Goal: Task Accomplishment & Management: Manage account settings

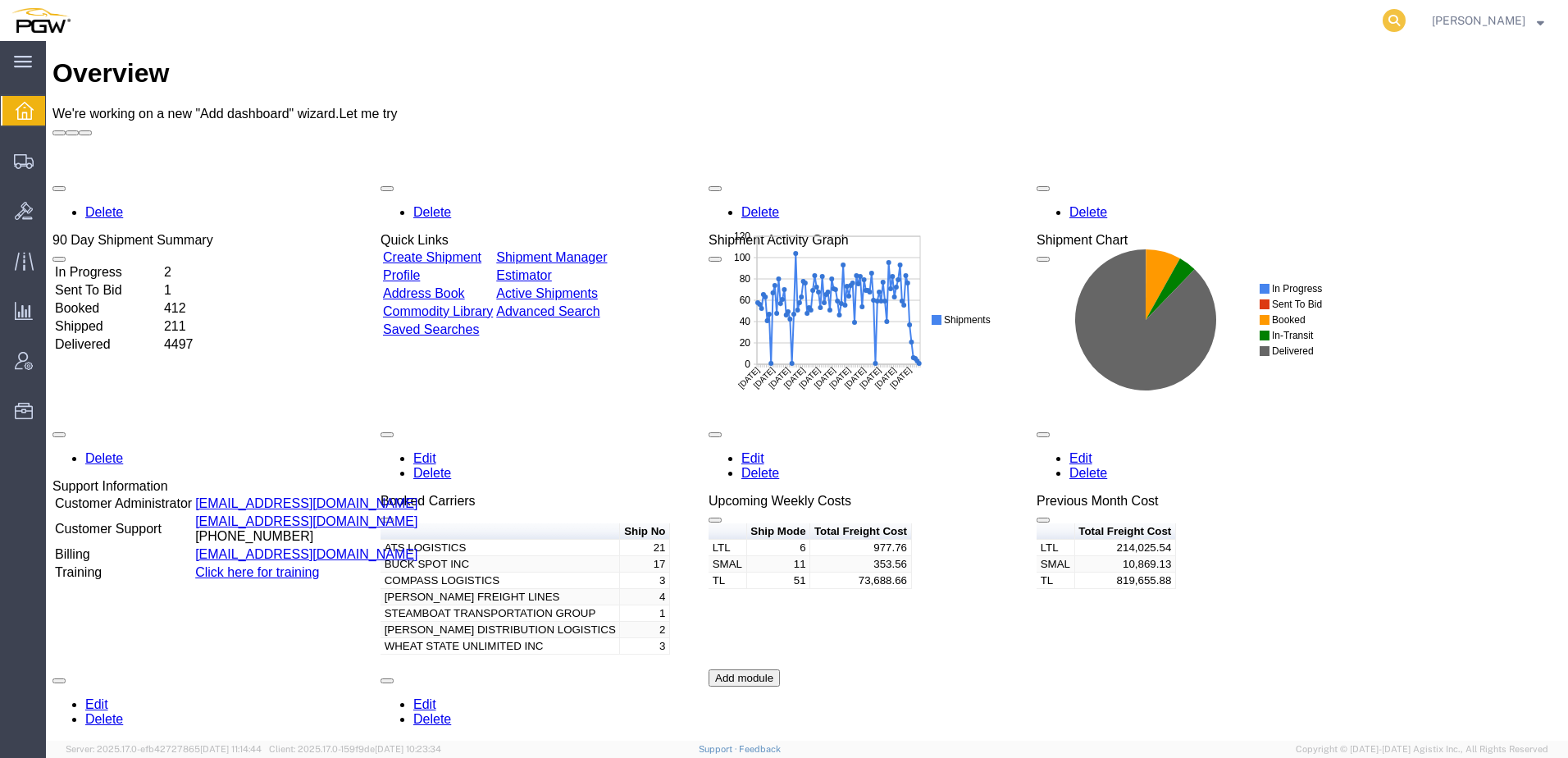
click at [1405, 23] on icon at bounding box center [1393, 20] width 23 height 23
click at [1313, 18] on input "search" at bounding box center [1133, 21] width 498 height 40
paste input "56553072"
type input "56553072"
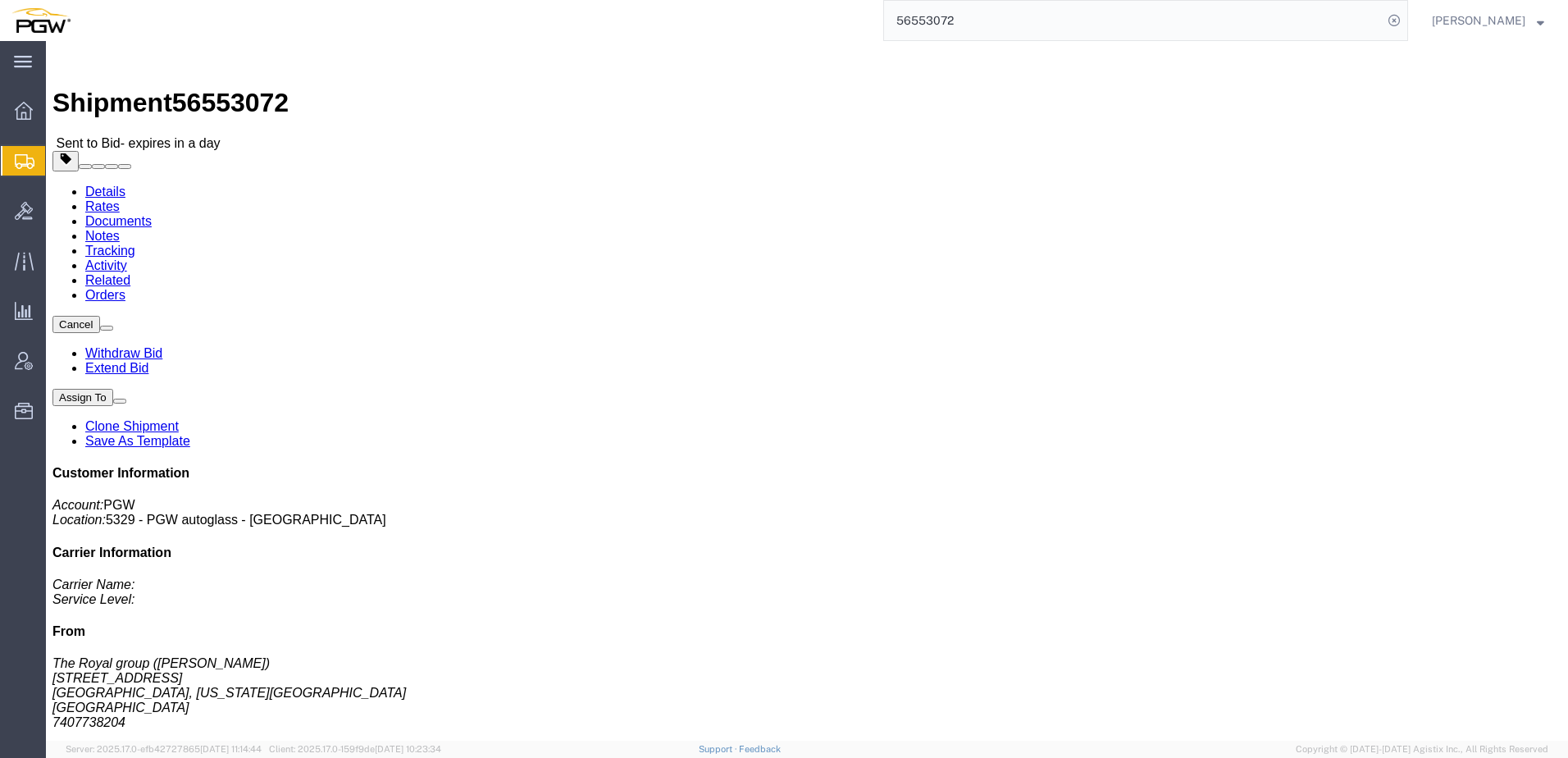
click link "Withdraw Bid"
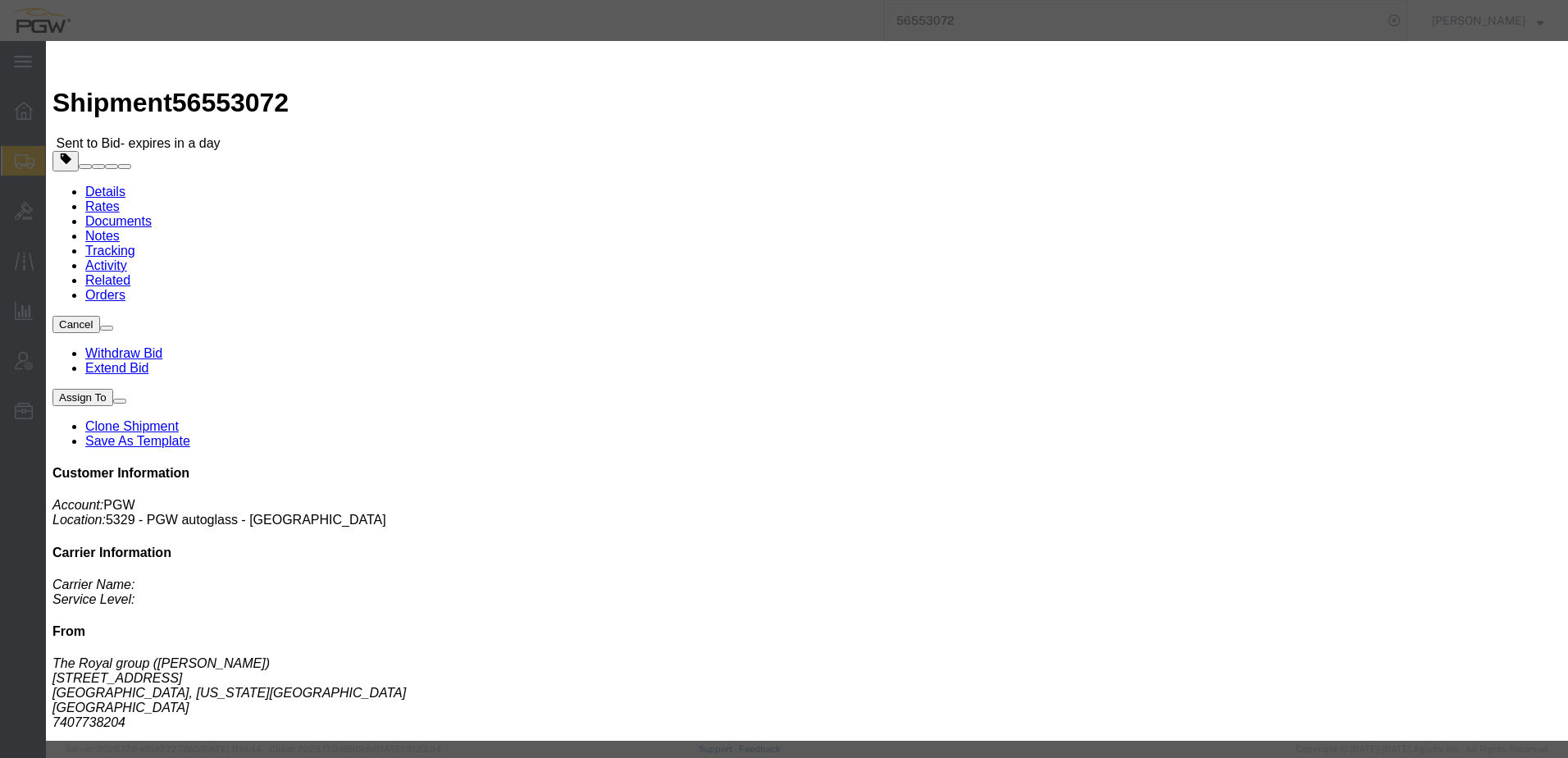
click button "Withdraw"
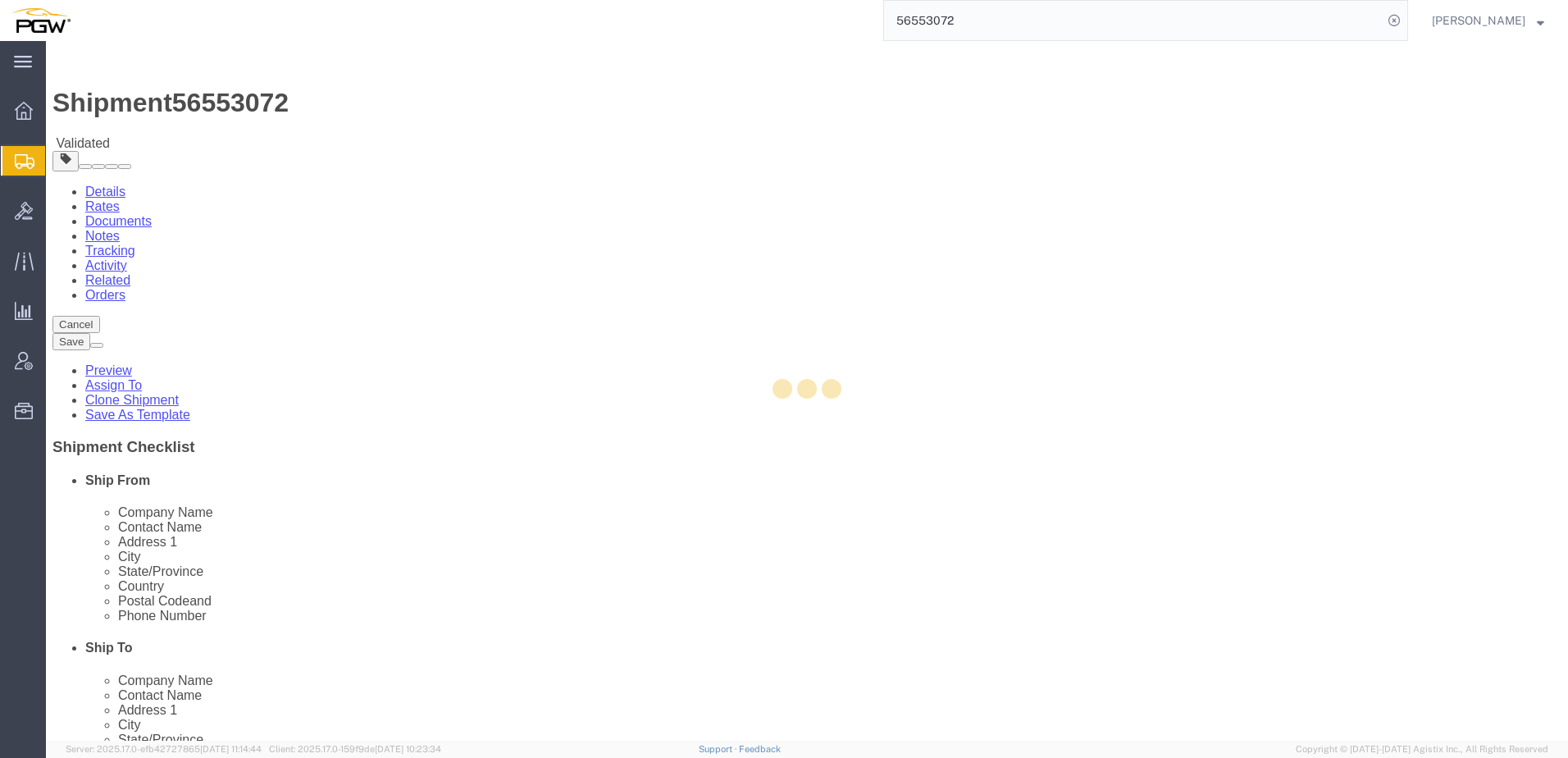
select select
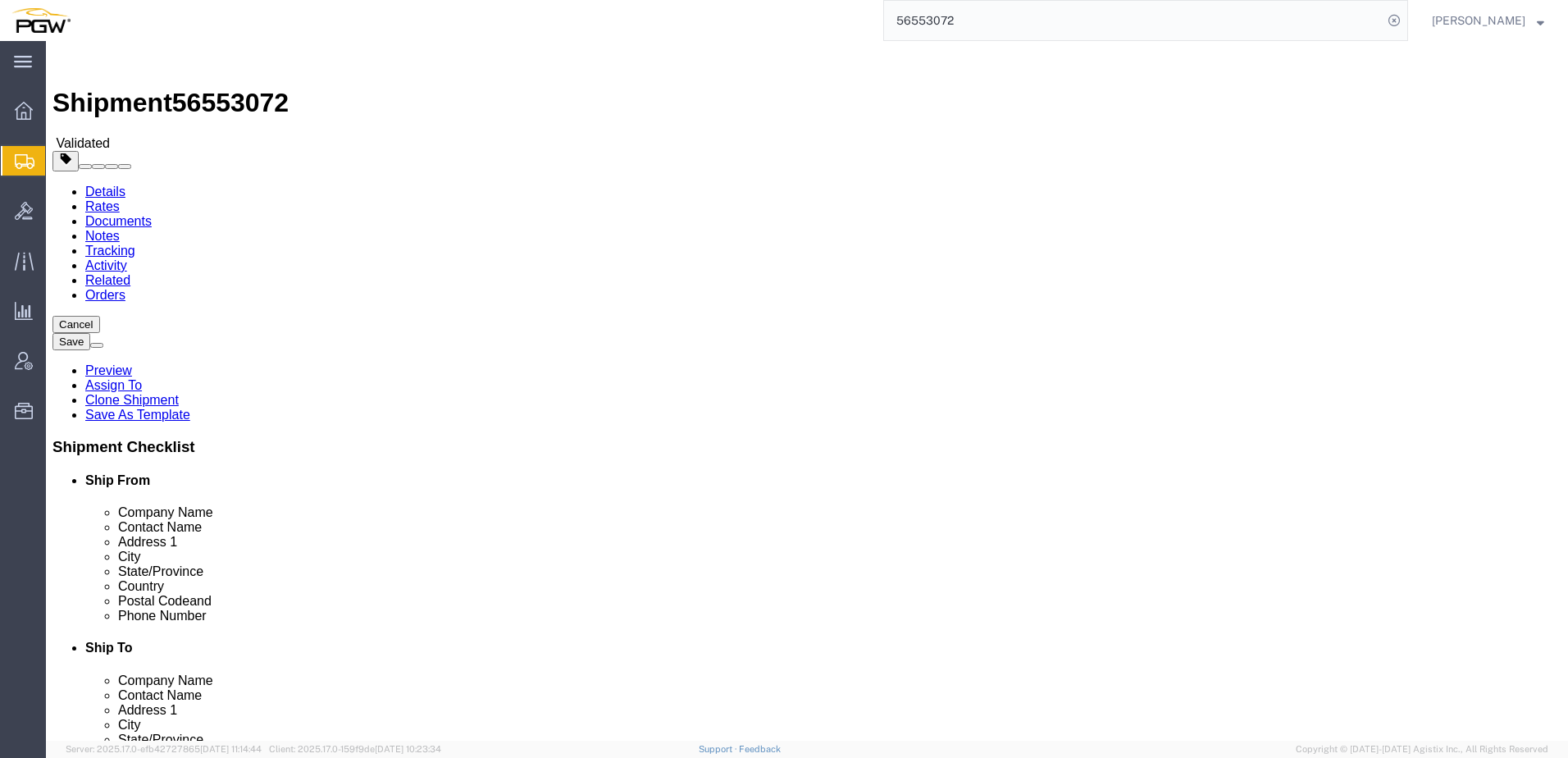
click link "Activity"
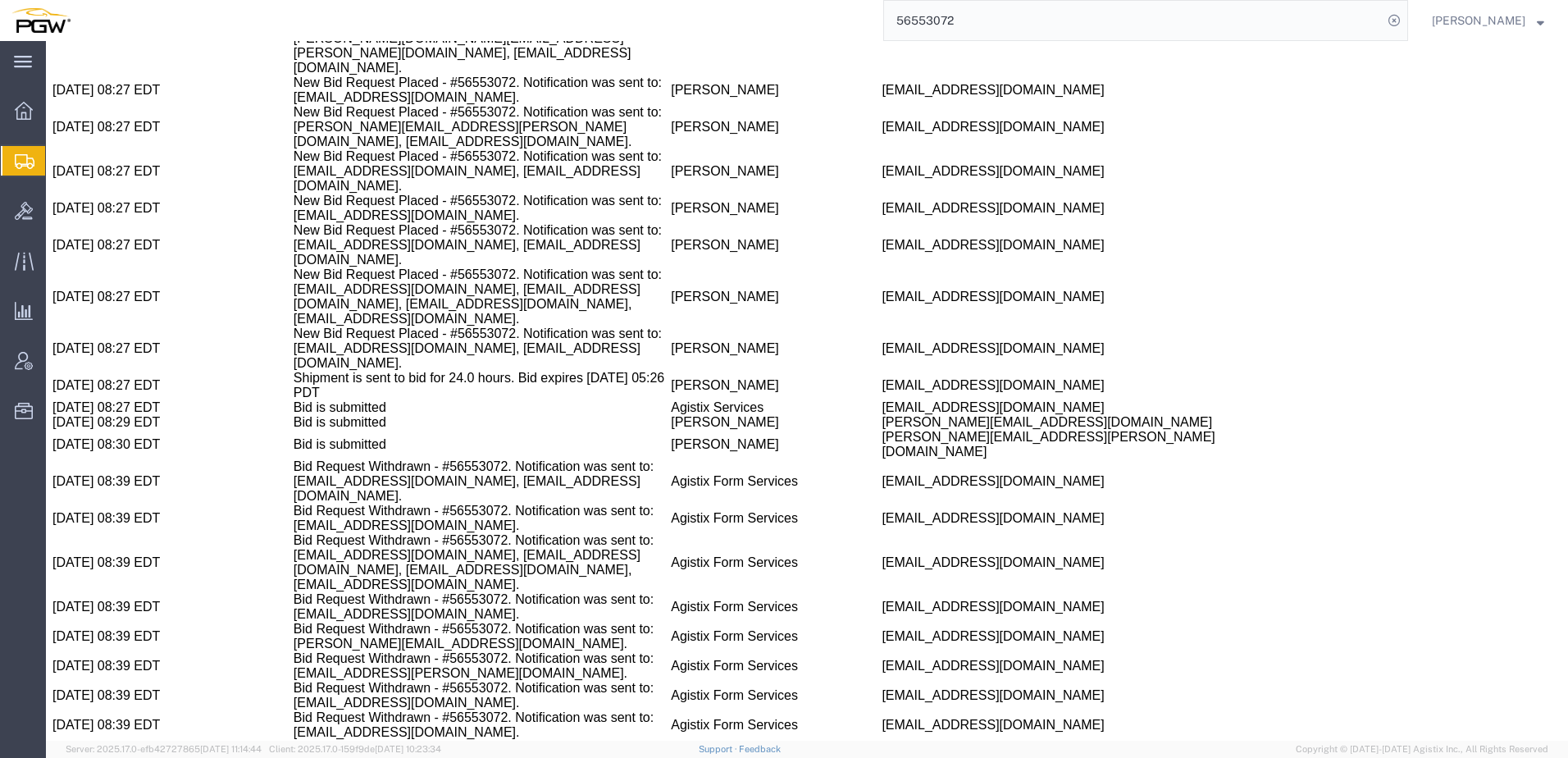
scroll to position [4153, 0]
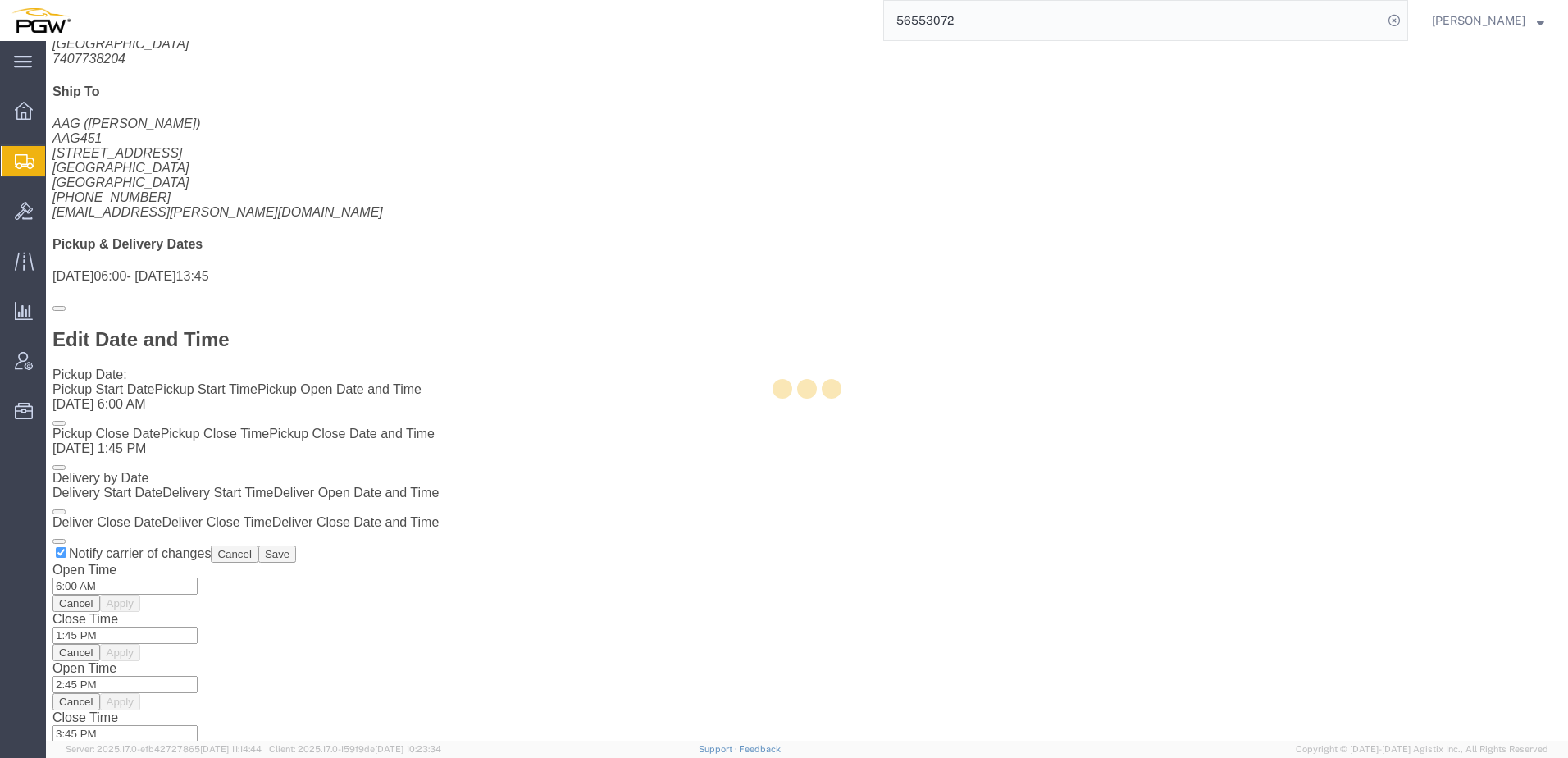
scroll to position [1203, 0]
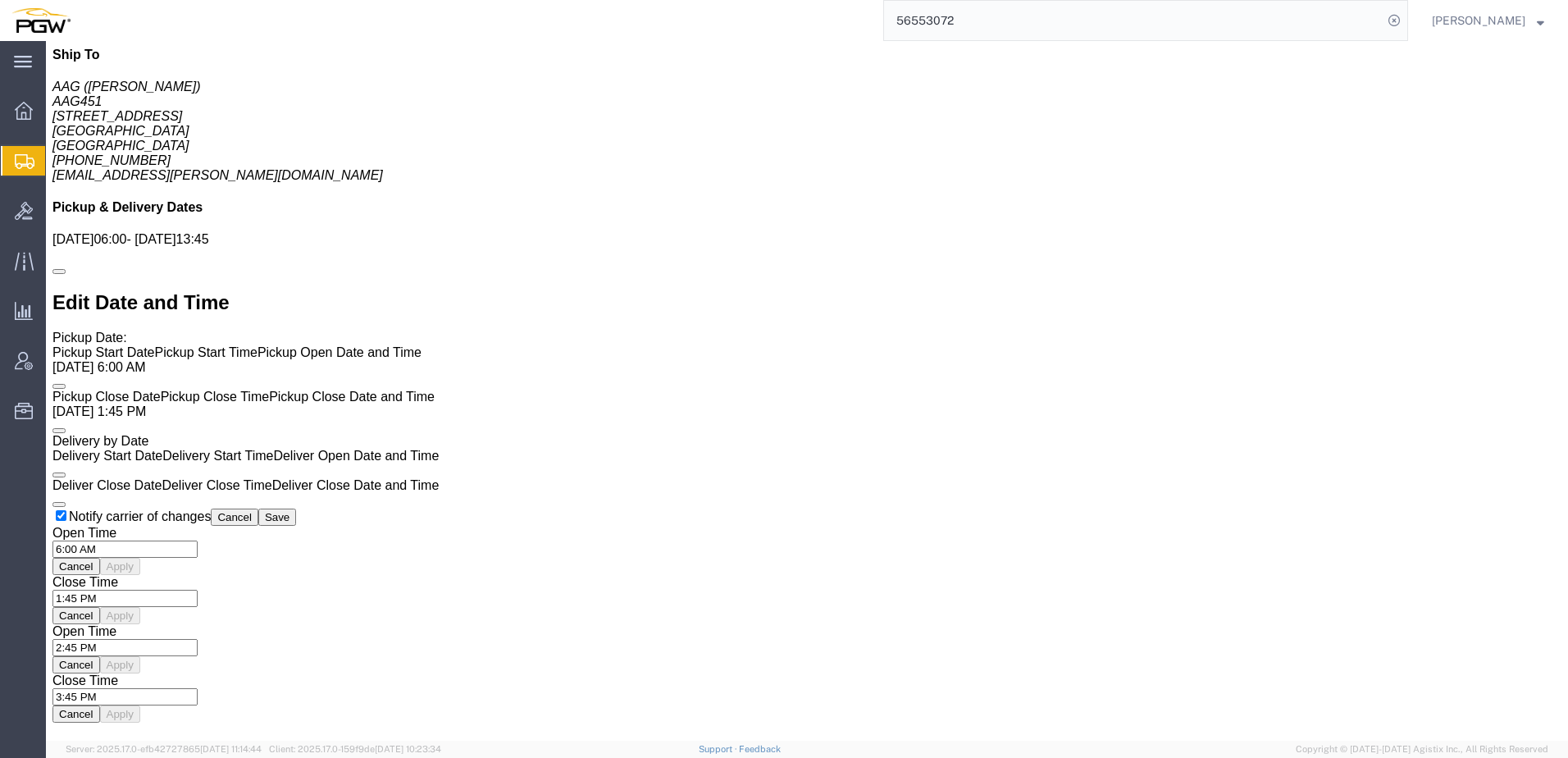
drag, startPoint x: 1035, startPoint y: 19, endPoint x: 481, endPoint y: 1, distance: 554.3
click at [481, 1] on div "56553072" at bounding box center [745, 20] width 1326 height 41
paste input "667177"
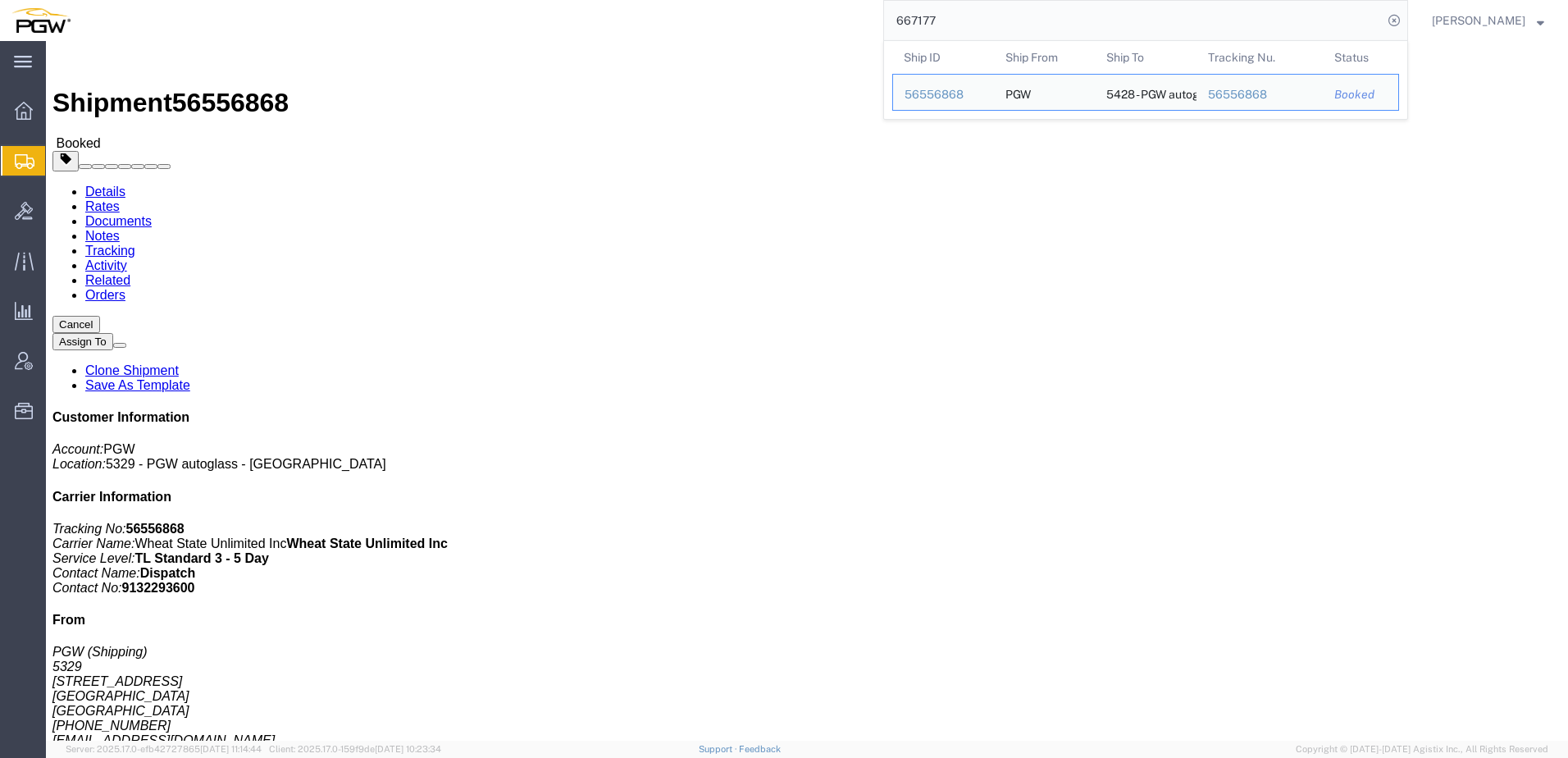
drag, startPoint x: 1016, startPoint y: 16, endPoint x: 547, endPoint y: 5, distance: 469.1
click at [549, 5] on div "667177 Ship ID Ship From Ship To Tracking Nu. Status Ship ID 56556868 Ship From…" at bounding box center [745, 20] width 1326 height 41
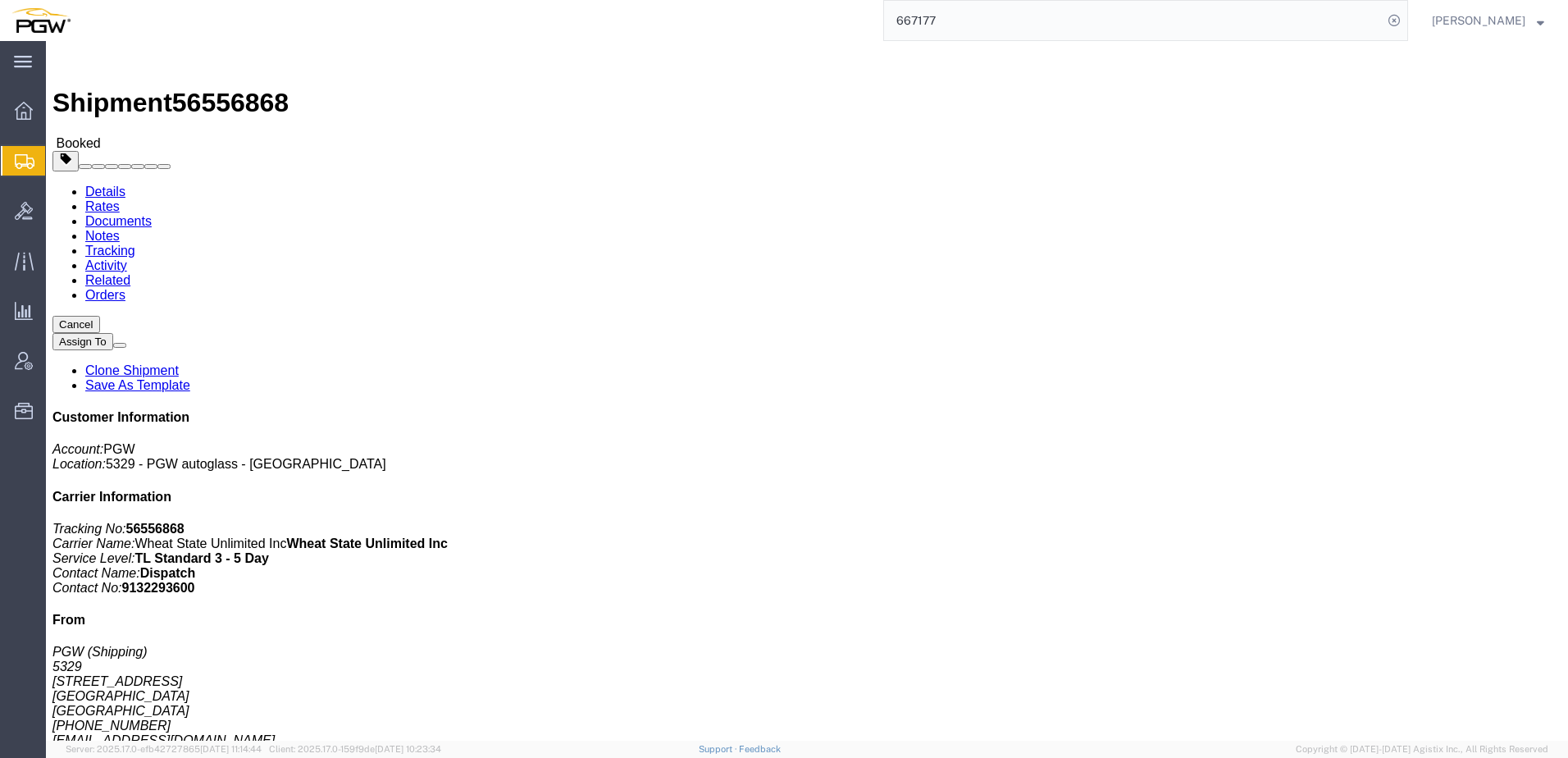
paste input "51"
click div "Leg 1 - Truckload"
drag, startPoint x: 137, startPoint y: 23, endPoint x: 224, endPoint y: 23, distance: 87.0
click span "56526374"
copy span "56526374"
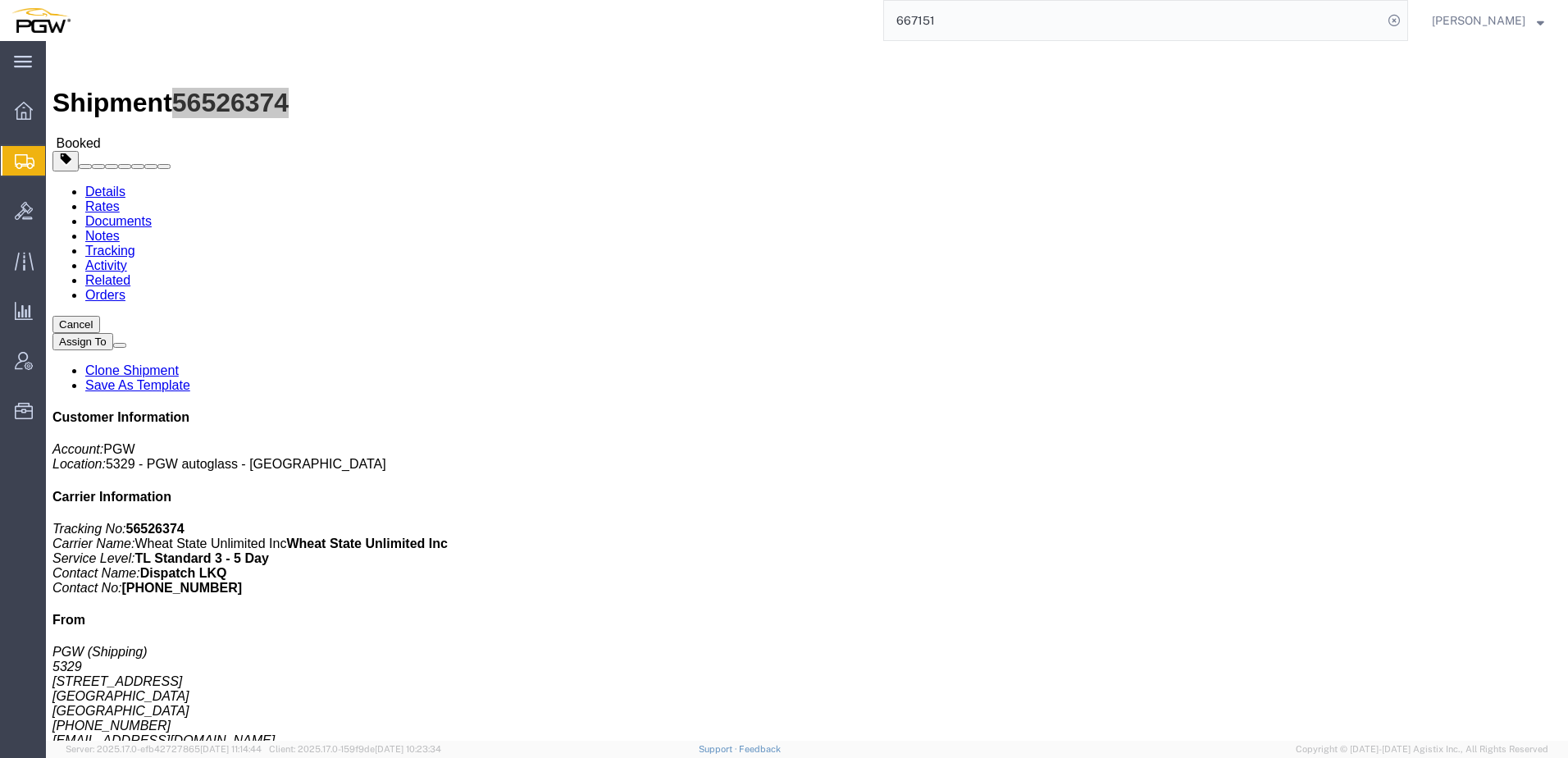
click at [0, 0] on span "Shipment Manager" at bounding box center [0, 0] width 0 height 0
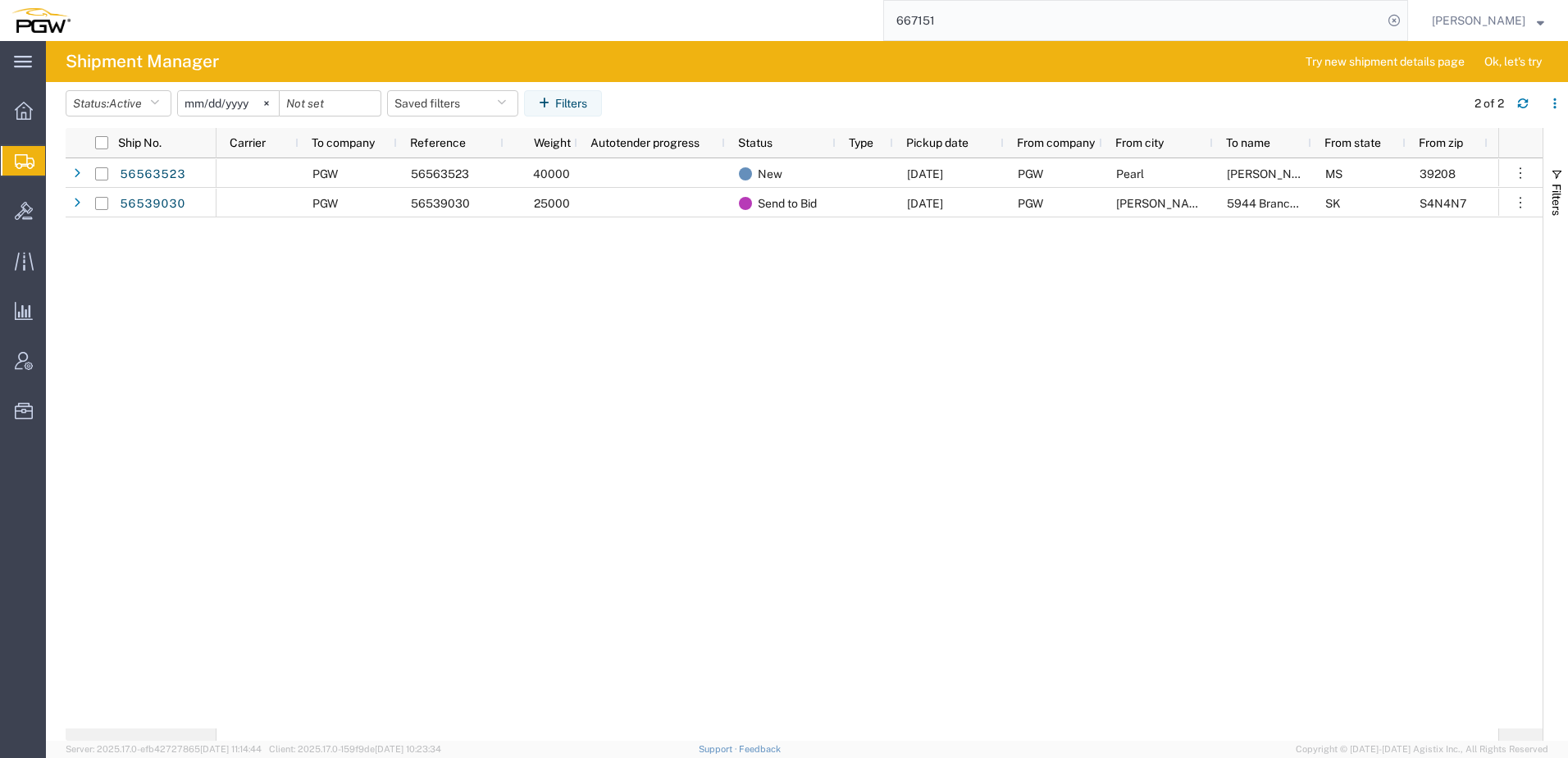
click at [461, 273] on div "PGW 56563523 40000 New [DATE] PGW Pearl [PERSON_NAME] MS 39208 5329 - PGW autog…" at bounding box center [857, 443] width 1282 height 570
click at [95, 102] on button "Status: Active" at bounding box center [118, 103] width 106 height 26
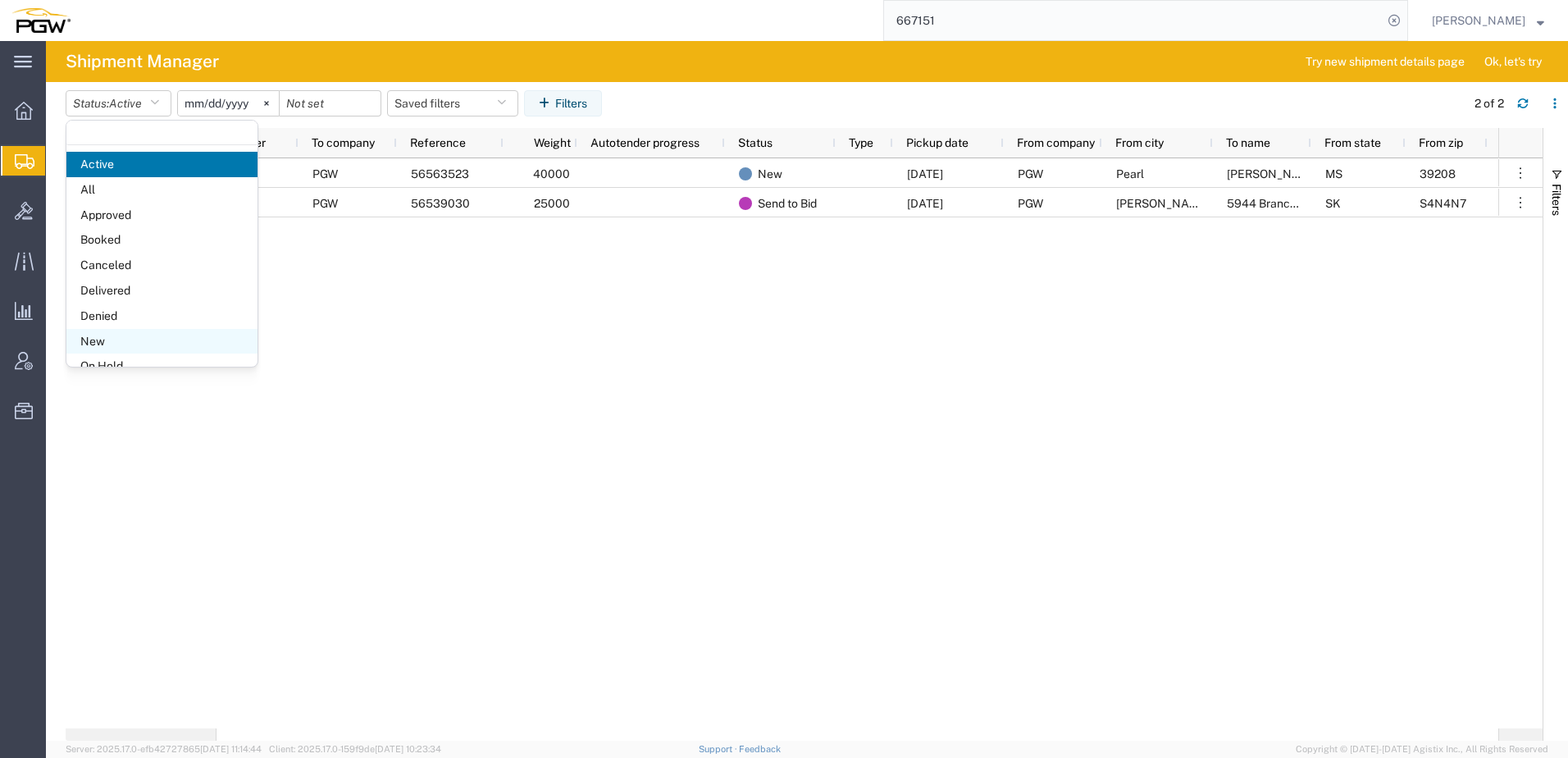
click at [158, 329] on span "New" at bounding box center [162, 341] width 191 height 25
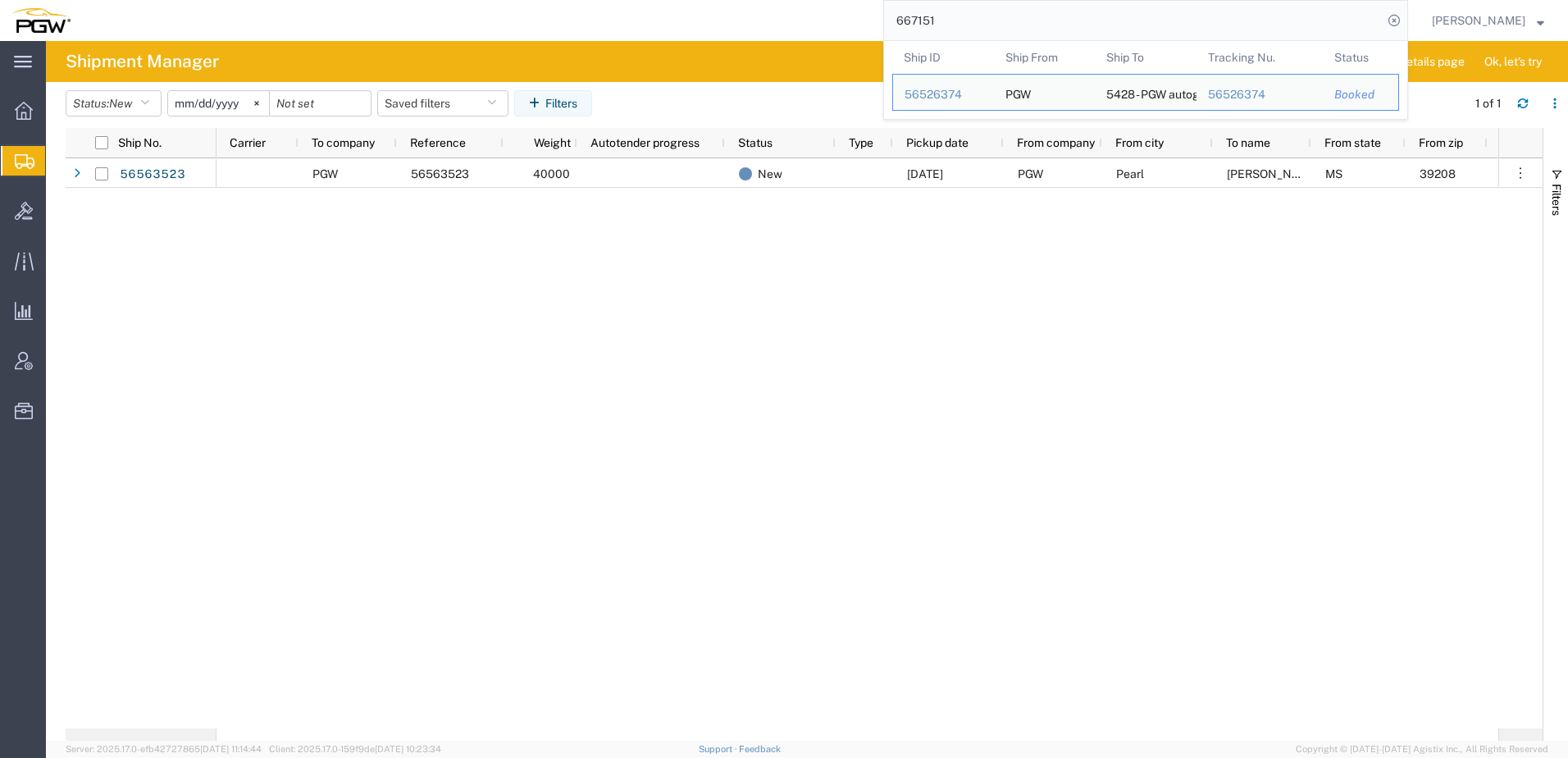
drag, startPoint x: 1066, startPoint y: 21, endPoint x: 332, endPoint y: 16, distance: 734.0
click at [336, 15] on div "667151 Ship ID Ship From Ship To Tracking Nu. Status Ship ID 56526374 Ship From…" at bounding box center [745, 20] width 1326 height 41
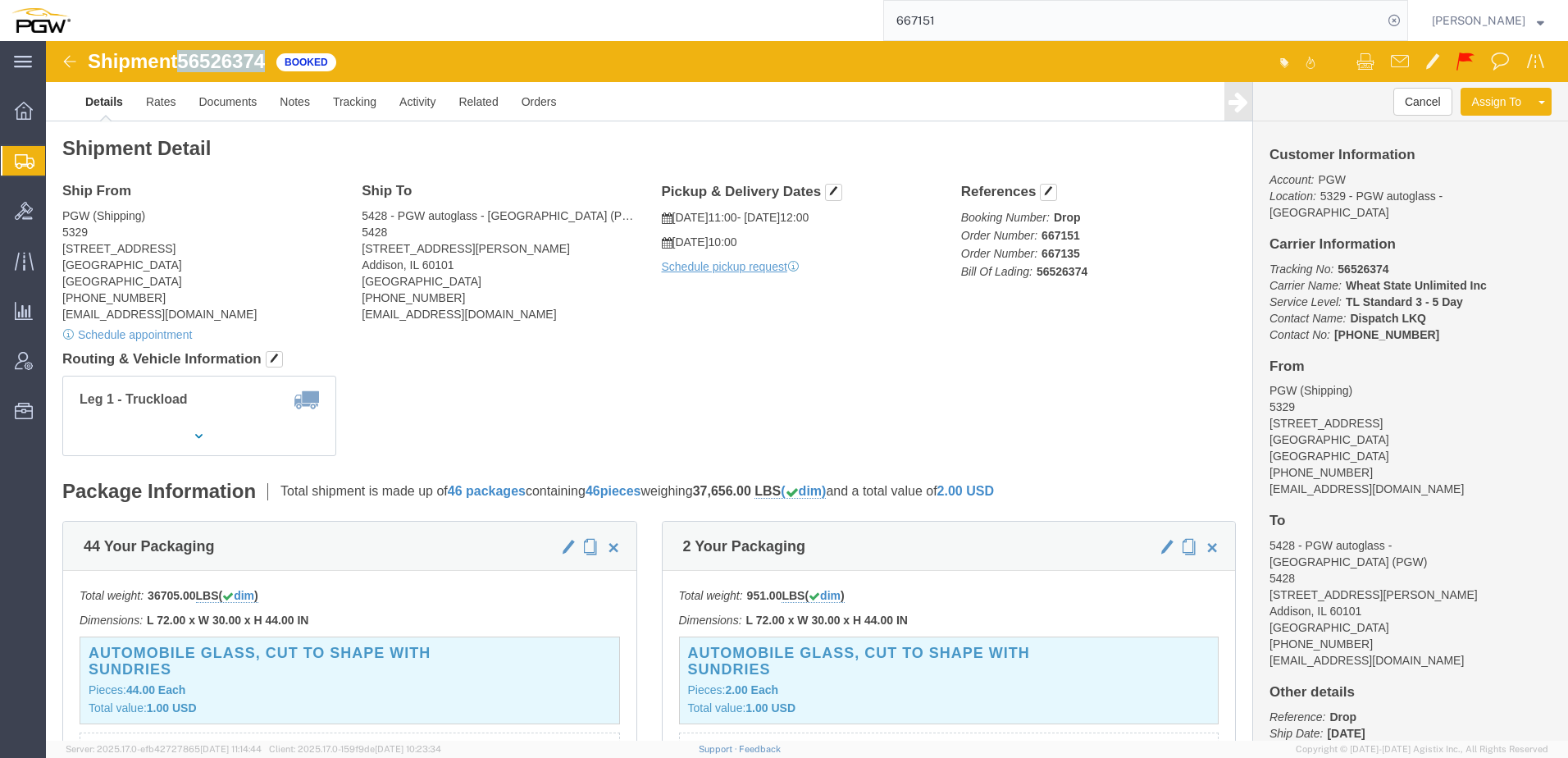
drag, startPoint x: 138, startPoint y: 25, endPoint x: 224, endPoint y: 27, distance: 86.0
click span "56526374"
copy span "56526374"
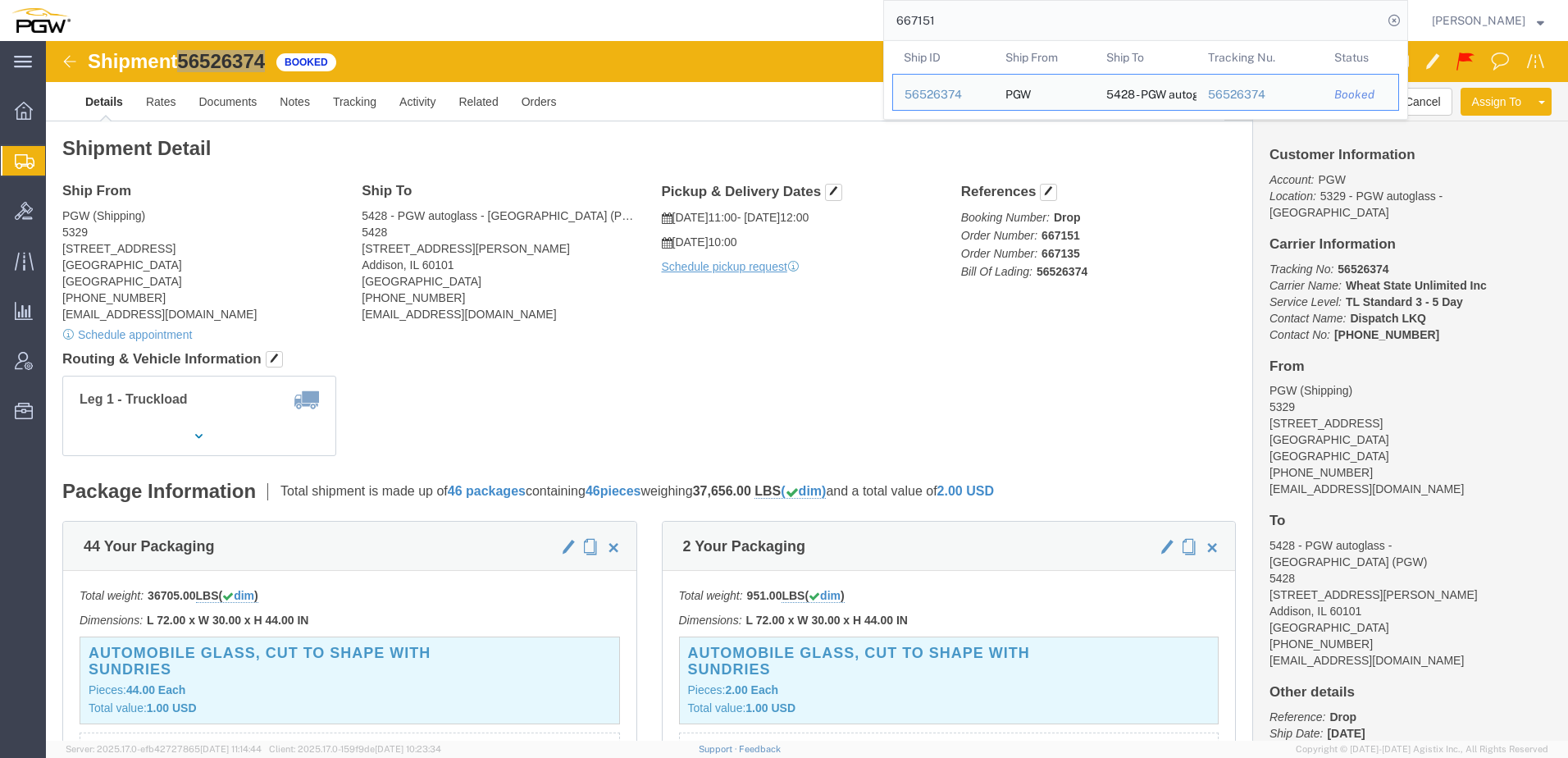
drag, startPoint x: 1076, startPoint y: 10, endPoint x: 480, endPoint y: 15, distance: 596.0
click at [497, 10] on div "667151 Ship ID Ship From Ship To Tracking Nu. Status Ship ID 56526374 Ship From…" at bounding box center [745, 20] width 1326 height 41
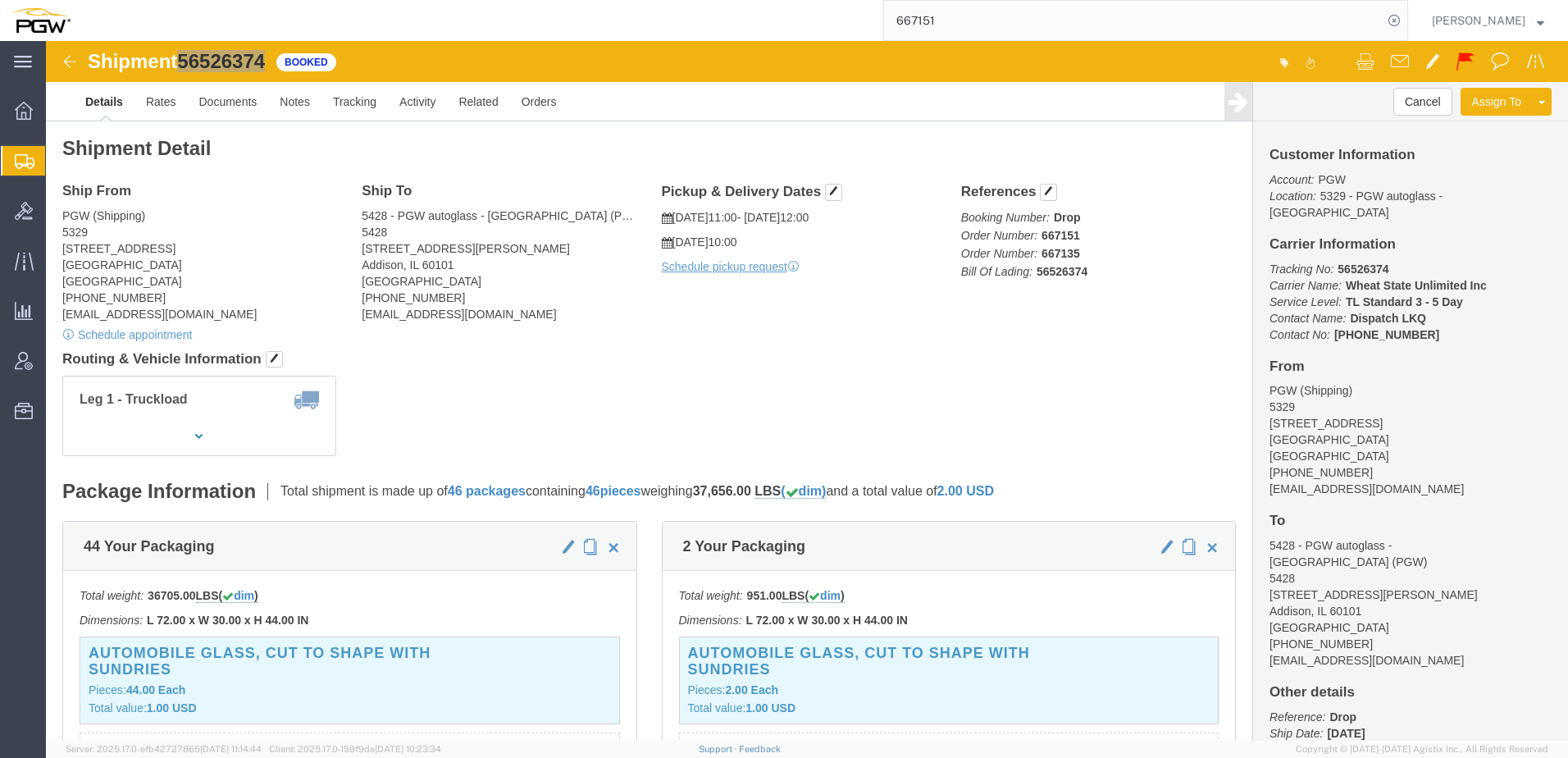
paste input "56213189"
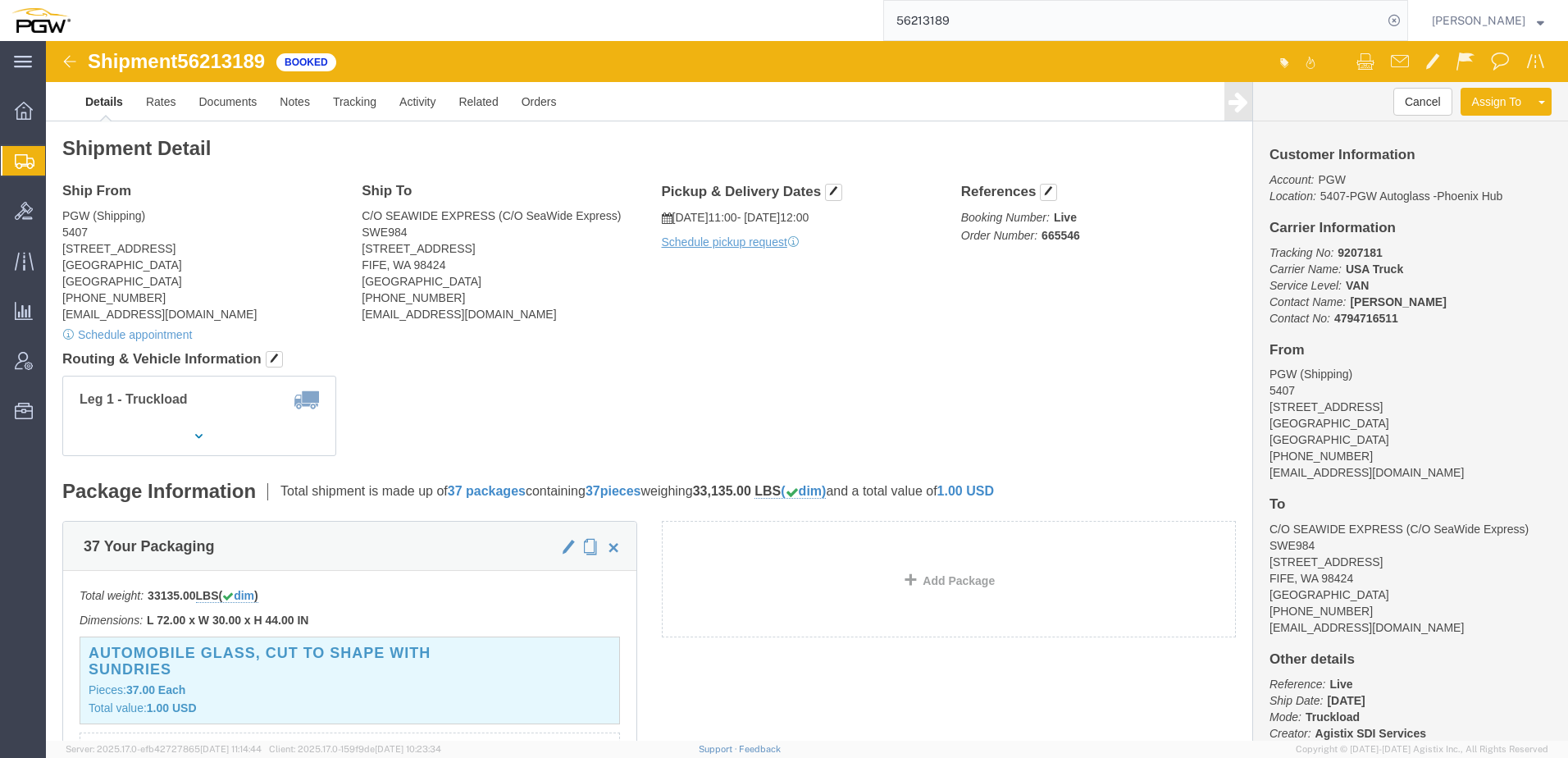
click div "Leg 1 - Truckload Number of trucks: 1"
click p "Booking Number: Live Order Number: 665546"
drag, startPoint x: 989, startPoint y: 191, endPoint x: 1034, endPoint y: 190, distance: 45.0
click p "Booking Number: Live Order Number: 665546"
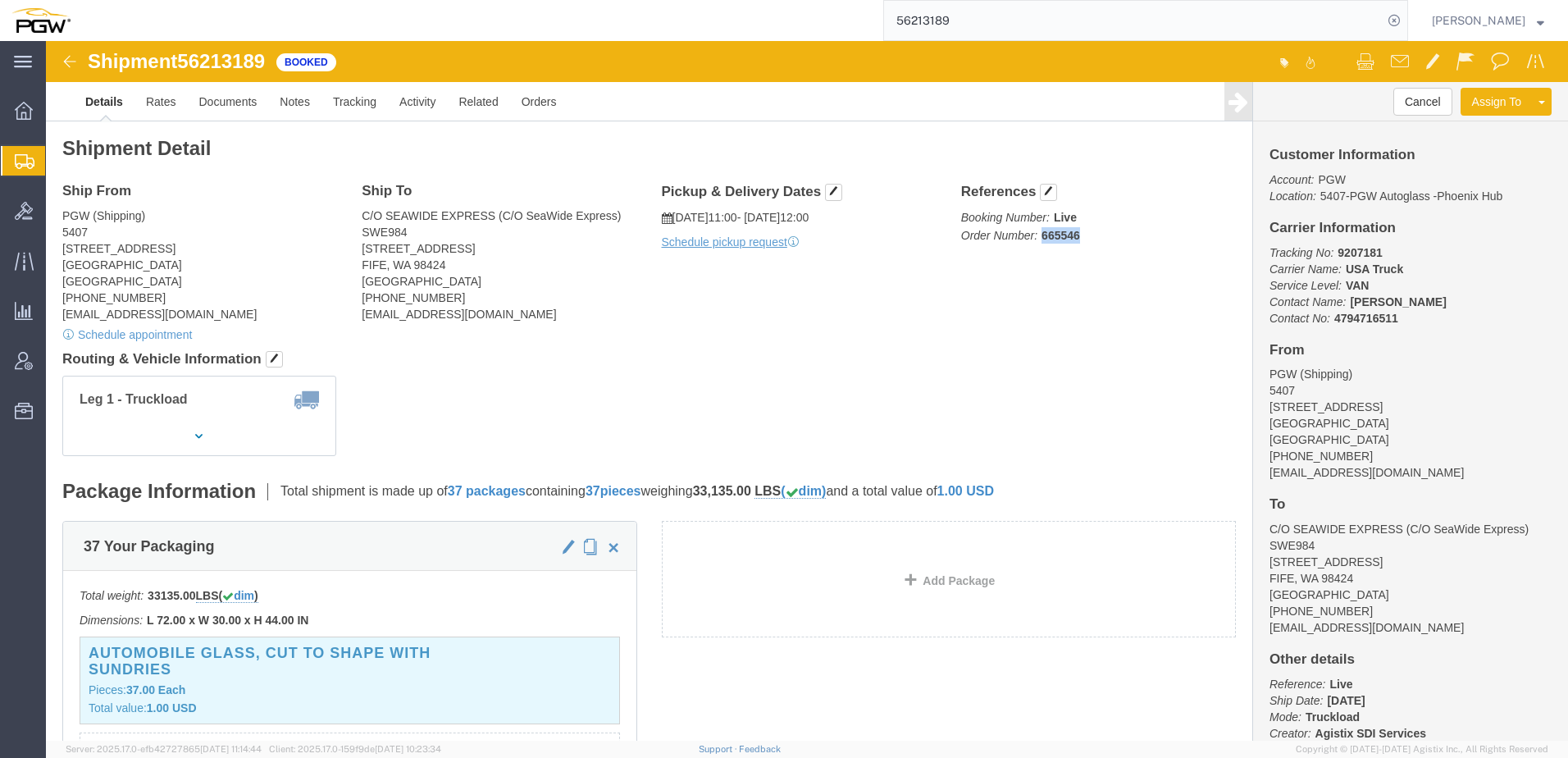
copy b "665546"
click div "Shipment Detail Ship From PGW (Shipping) 5407 [STREET_ADDRESS] [PHONE_NUMBER] […"
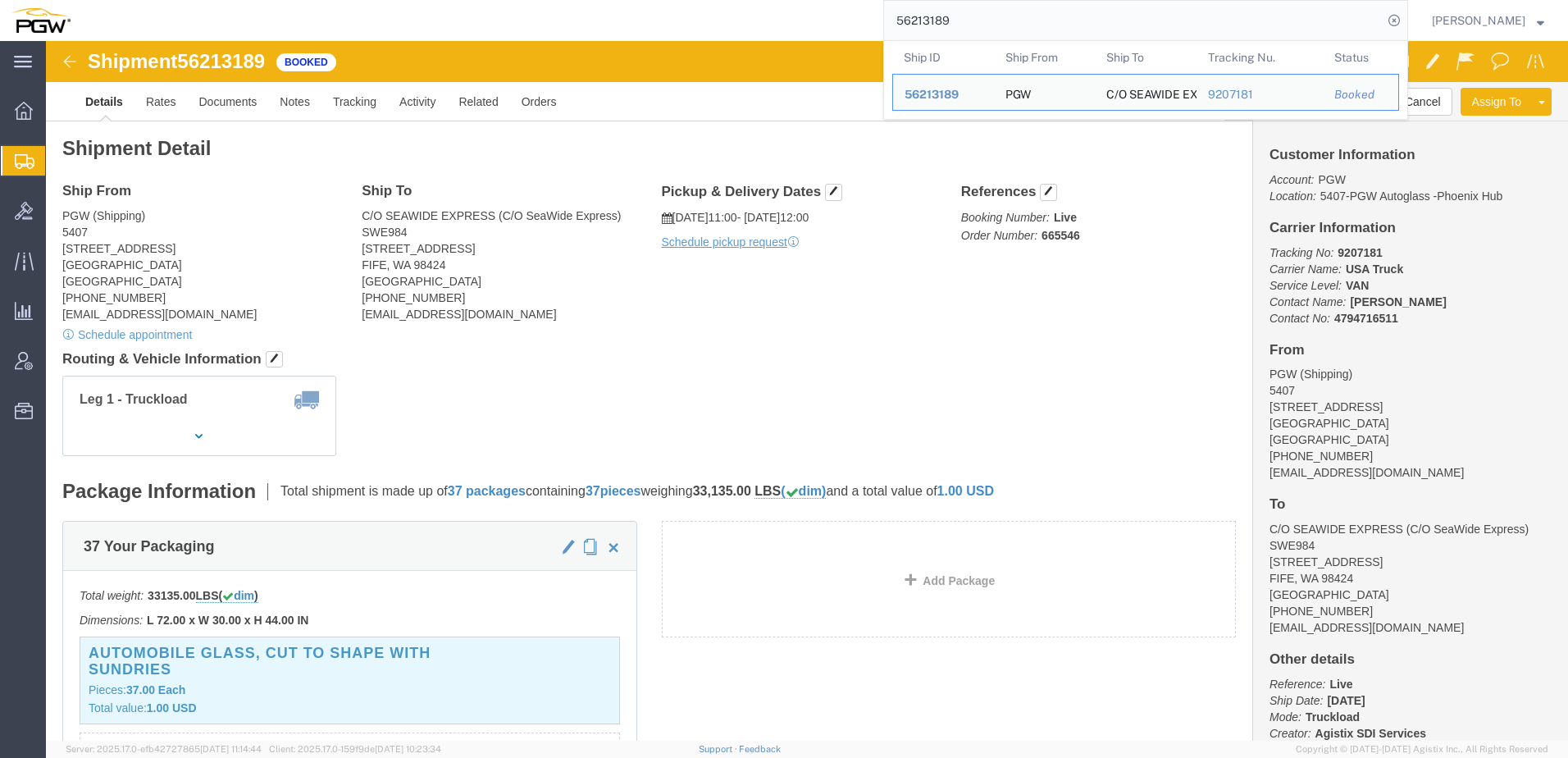
drag, startPoint x: 1019, startPoint y: 23, endPoint x: 218, endPoint y: 24, distance: 801.0
paste input "665546"
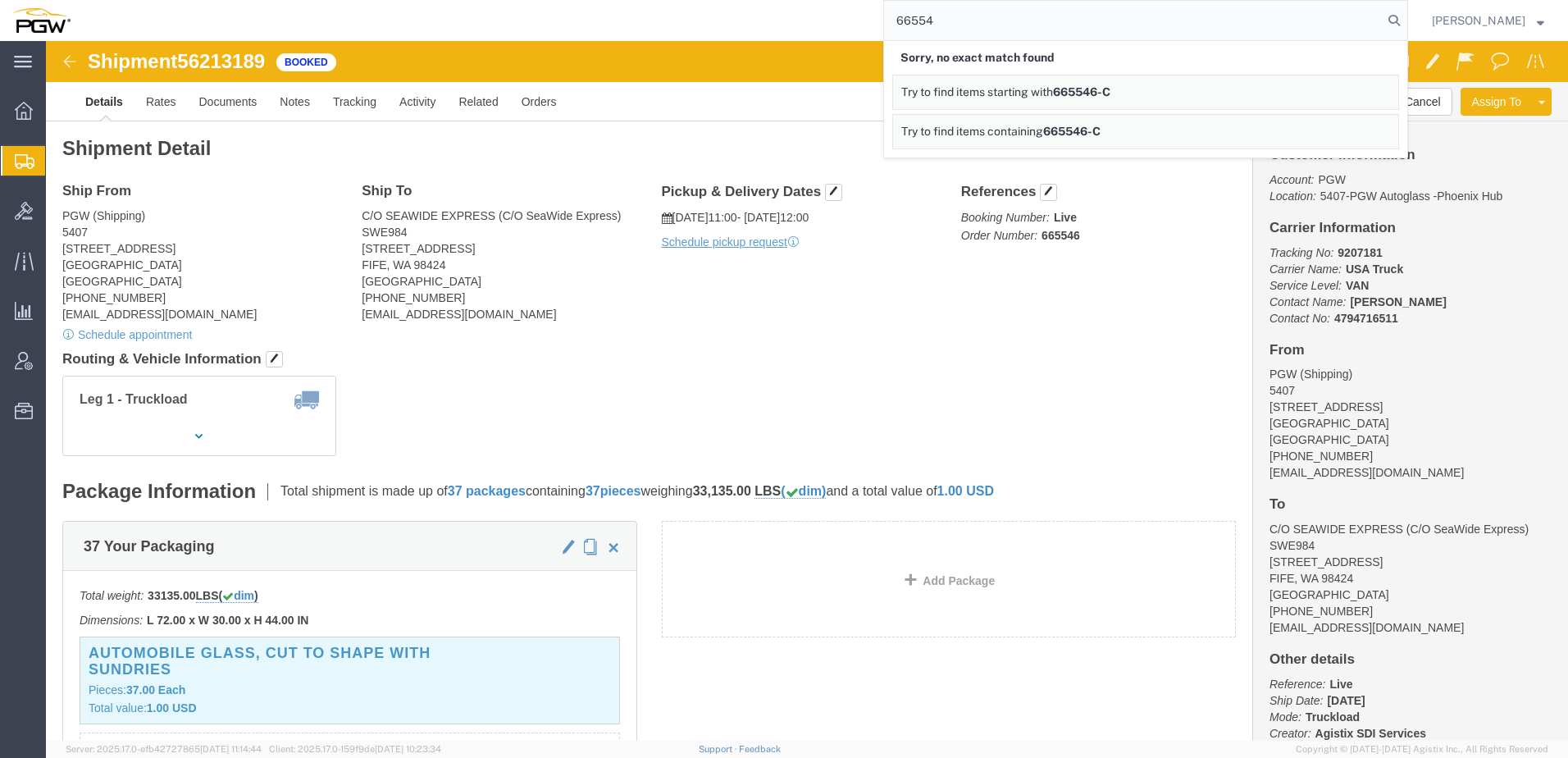
click h4 "Routing & Vehicle Information"
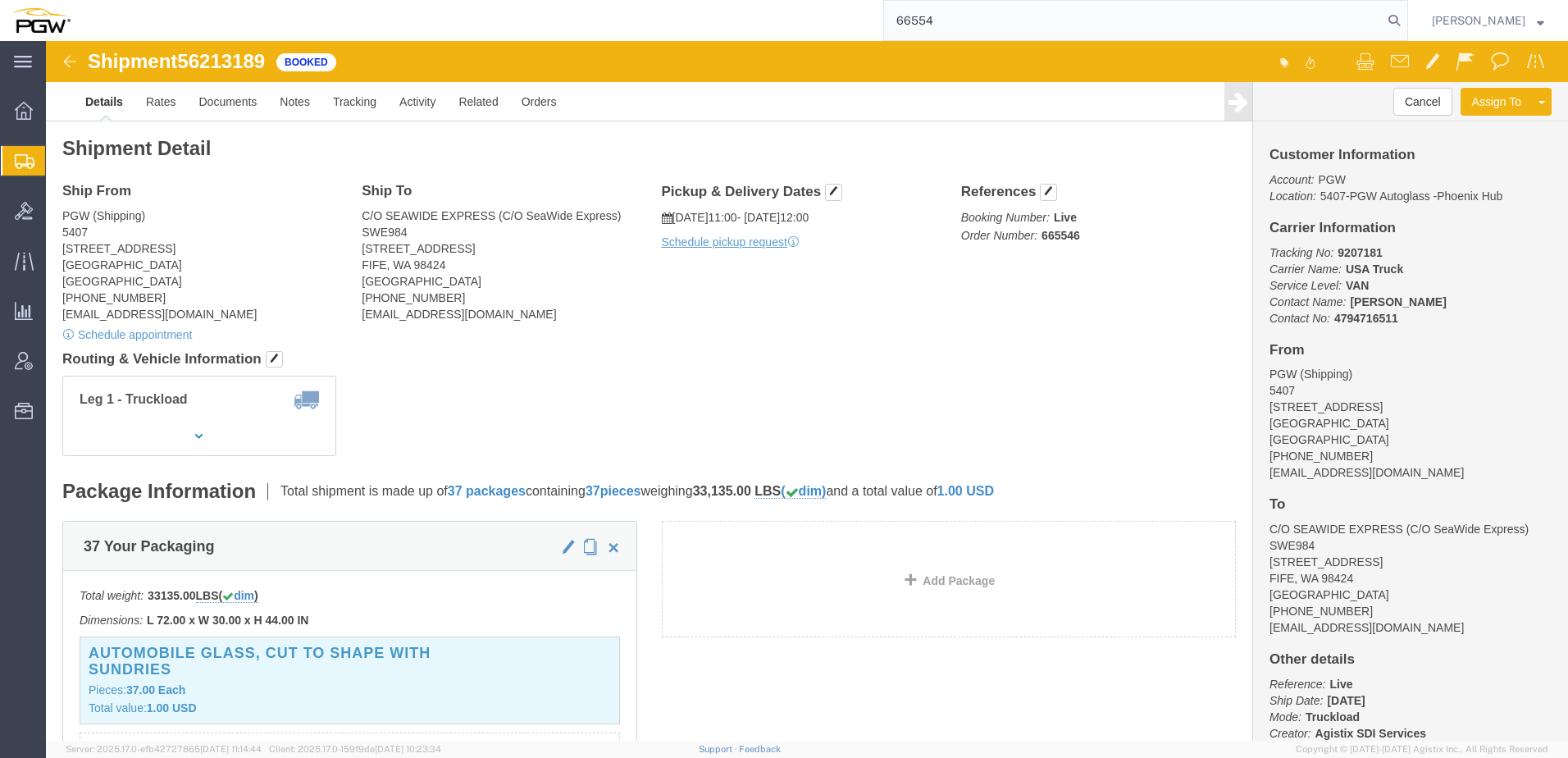
drag, startPoint x: 1001, startPoint y: 26, endPoint x: 553, endPoint y: 22, distance: 448.0
click at [552, 22] on div "66554" at bounding box center [745, 20] width 1326 height 41
paste input "7136"
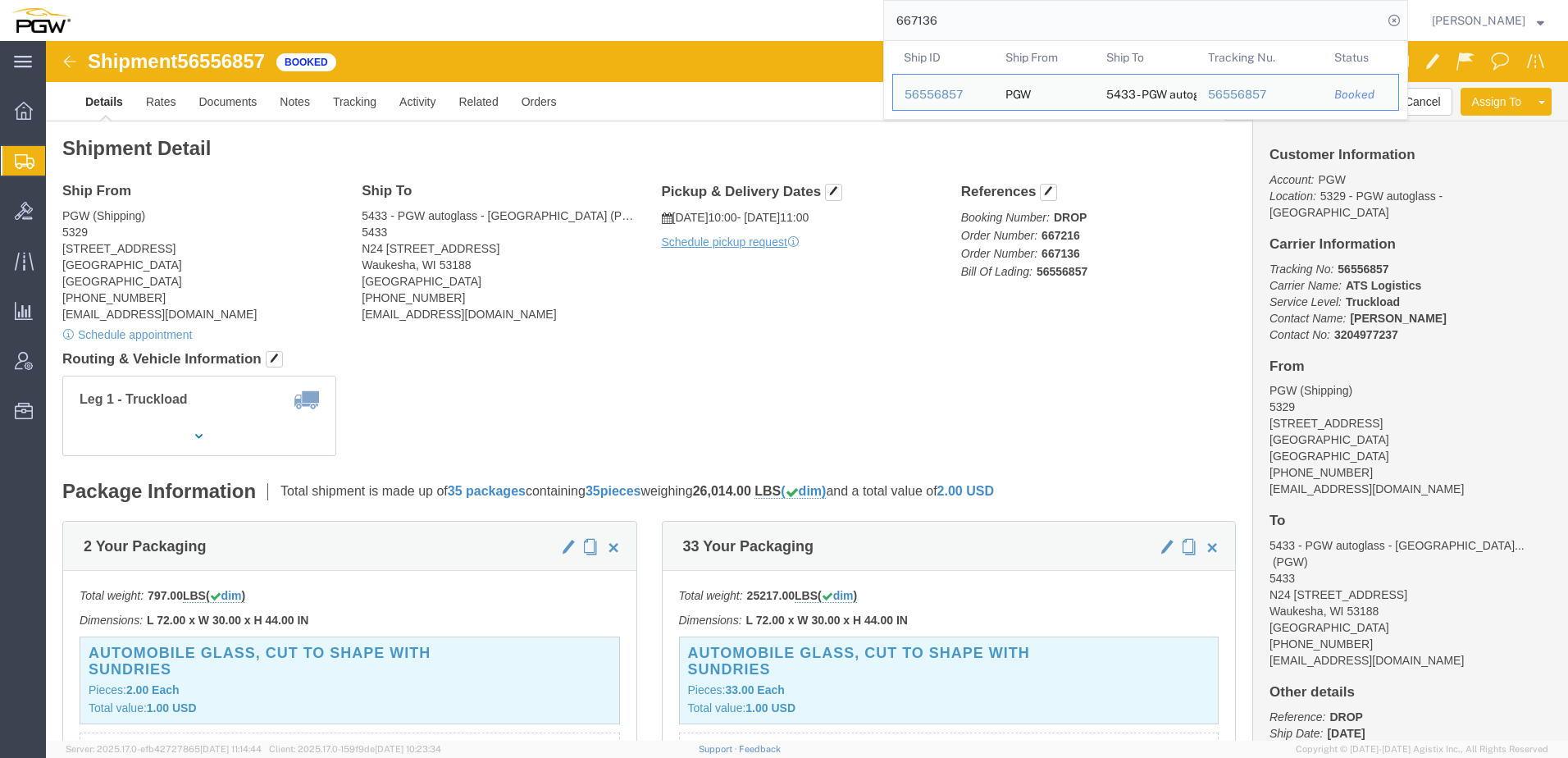
drag, startPoint x: 1033, startPoint y: 26, endPoint x: 515, endPoint y: 10, distance: 518.2
click at [515, 10] on div "667136 Ship ID Ship From Ship To Tracking Nu. Status Ship ID 56556857 Ship From…" at bounding box center [745, 20] width 1326 height 41
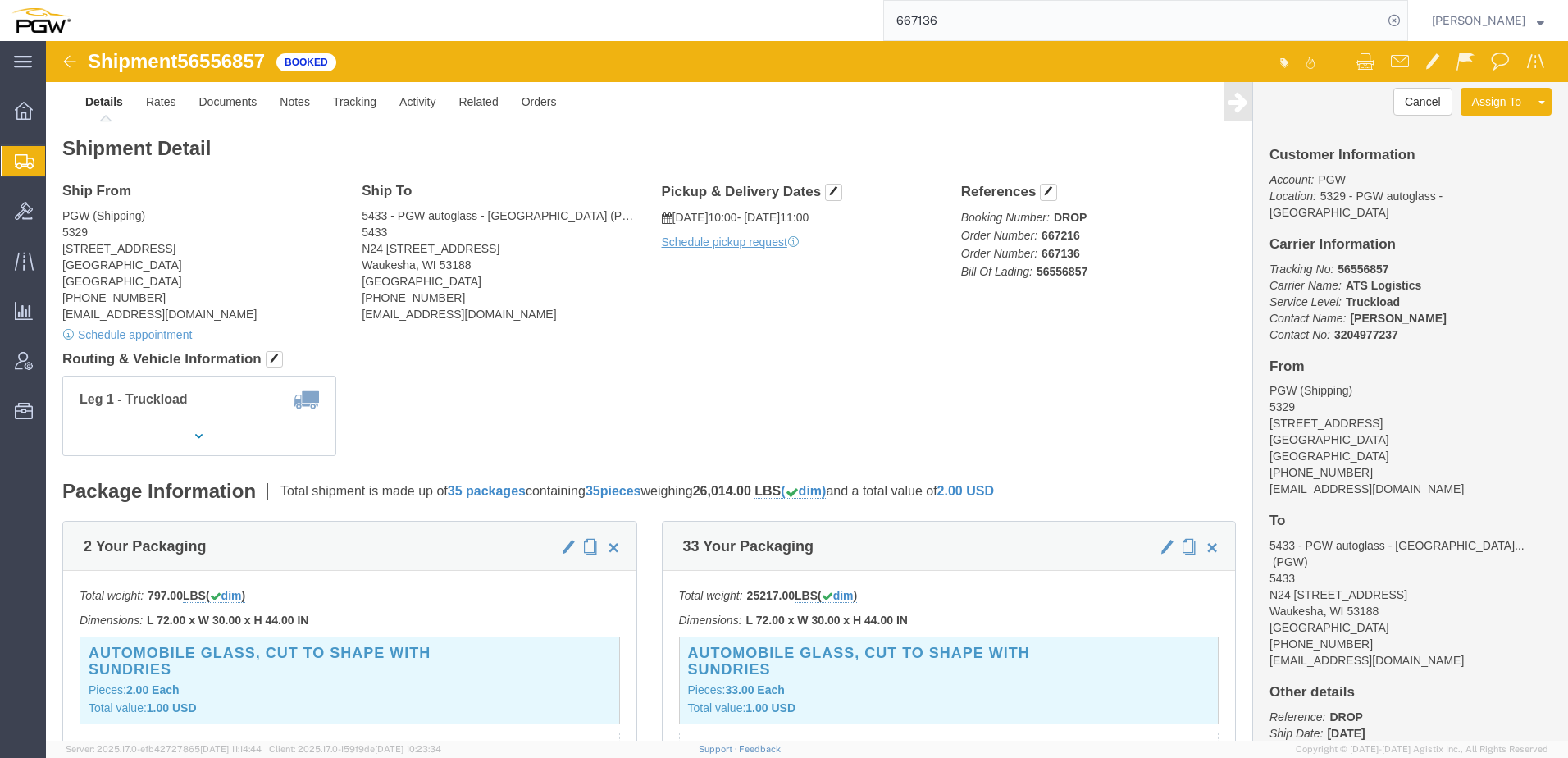
paste input "01"
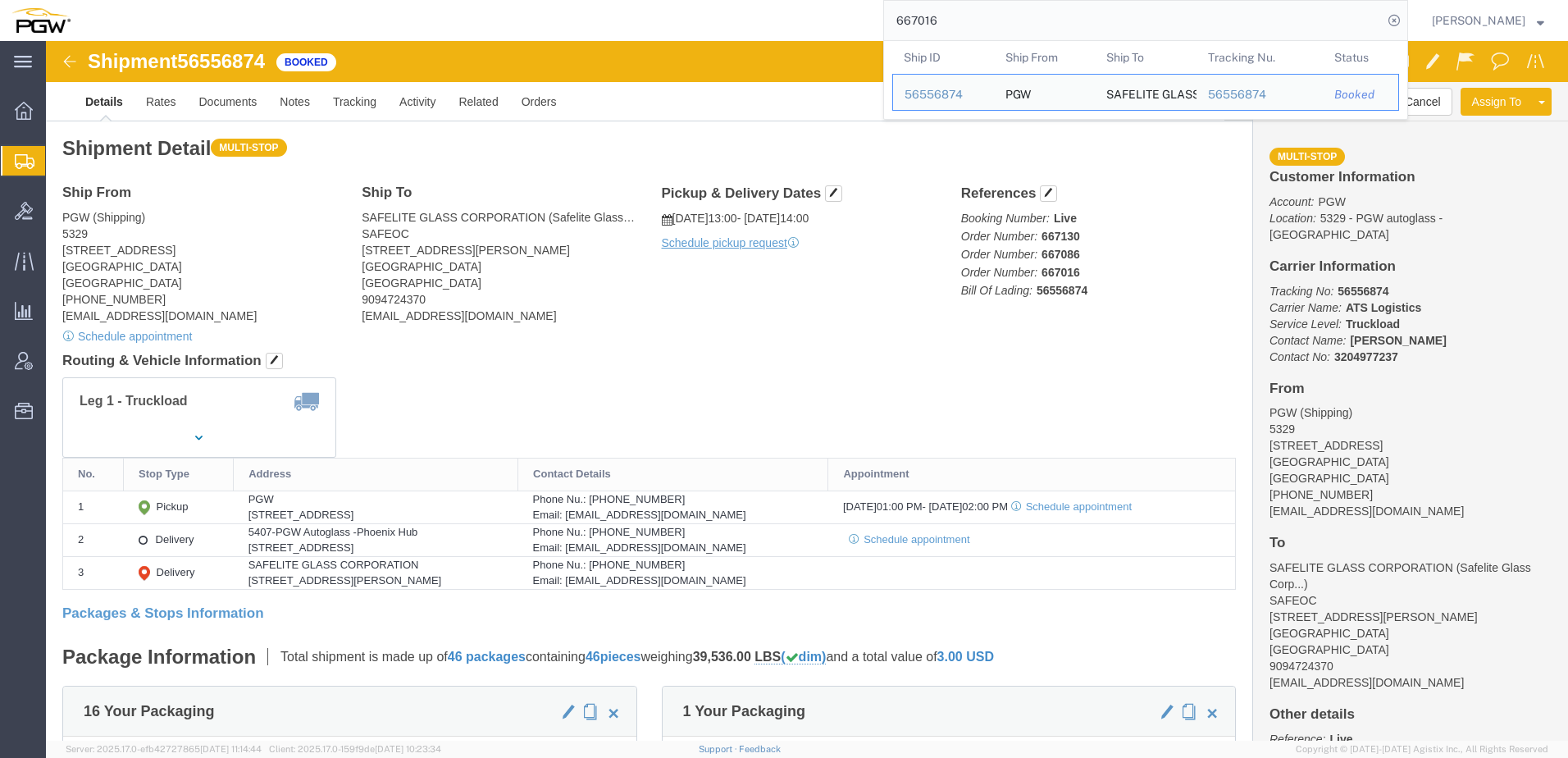
drag, startPoint x: 1076, startPoint y: 20, endPoint x: 355, endPoint y: 11, distance: 721.1
click at [355, 11] on div "667016 Ship ID Ship From Ship To Tracking Nu. Status Ship ID 56556874 Ship From…" at bounding box center [745, 20] width 1326 height 41
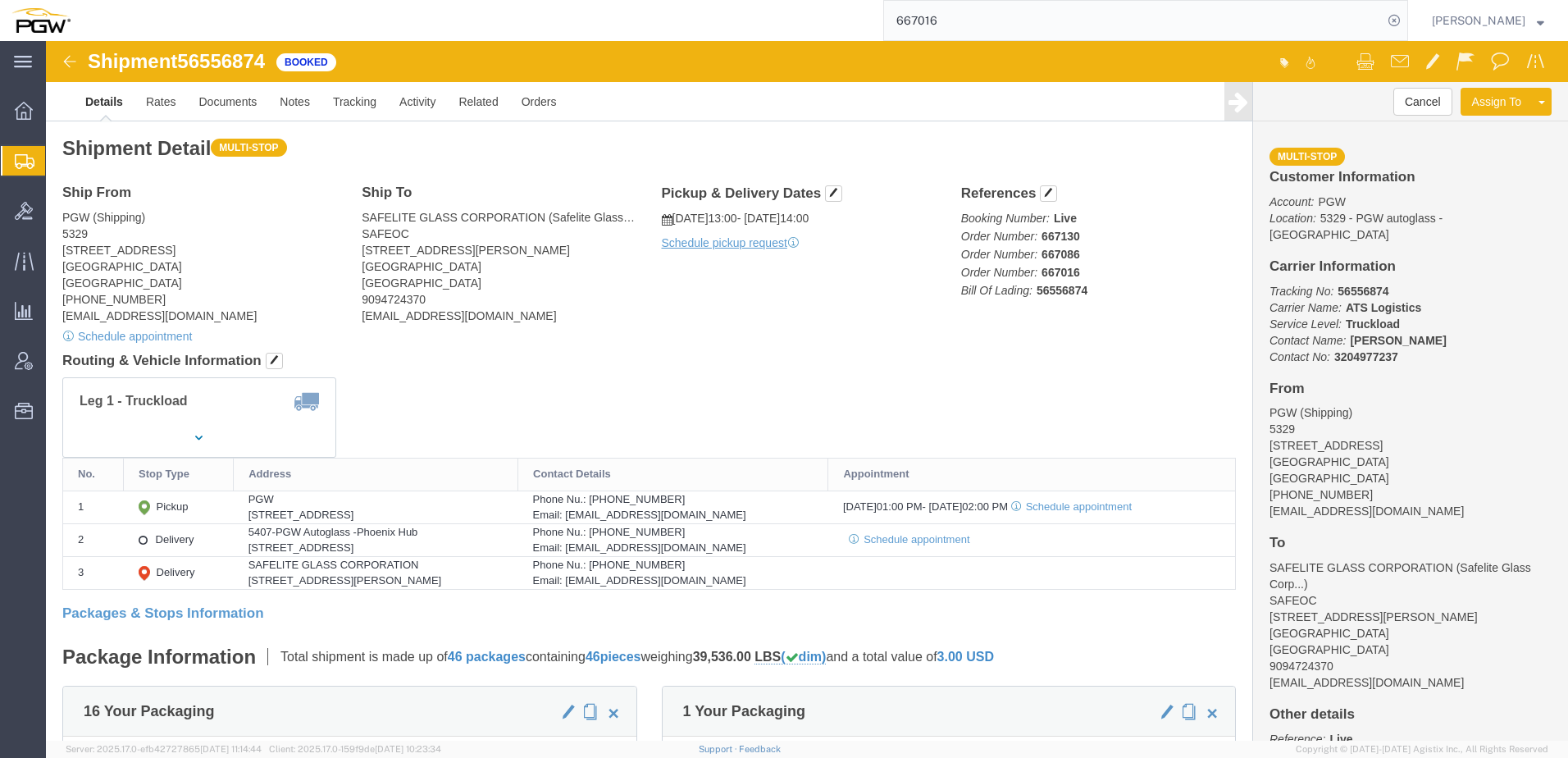
paste input "56556874"
click h4 "Routing & Vehicle Information"
click div "Shipment Detail Multi-stop Ship From PGW (Shipping) [GEOGRAPHIC_DATA][STREET_AD…"
click h4 "Routing & Vehicle Information"
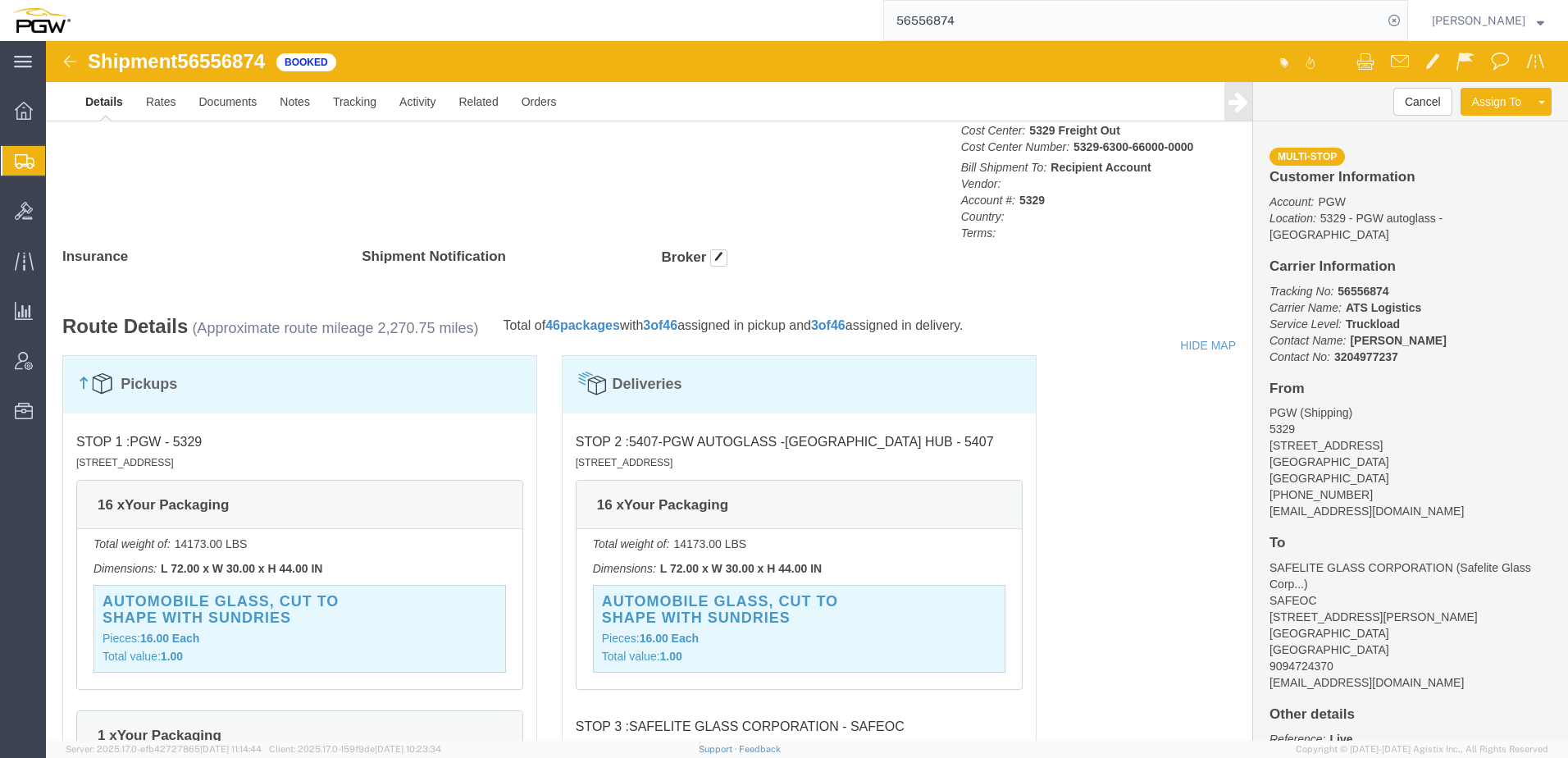
scroll to position [1395, 0]
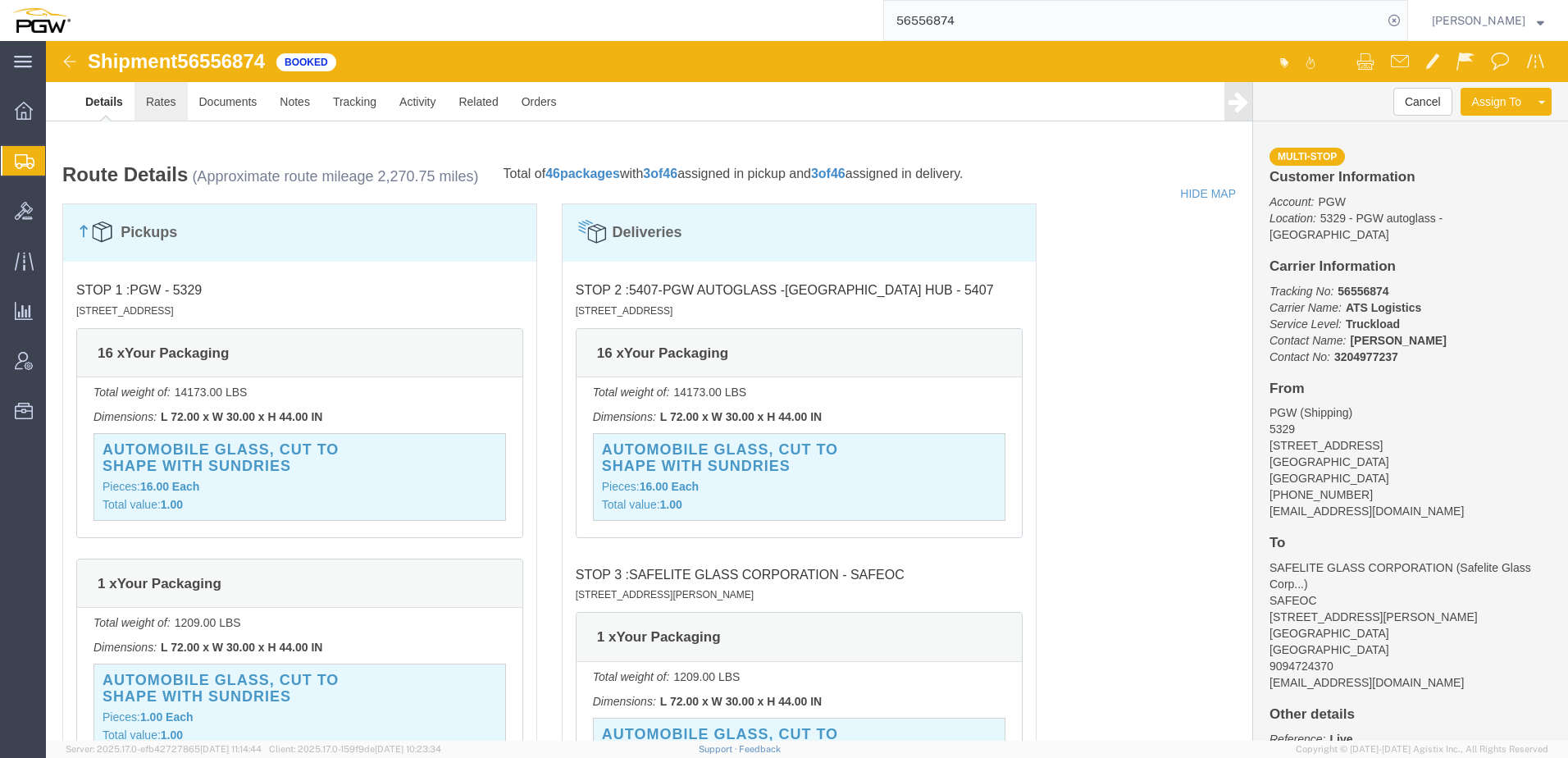
click link "Rates"
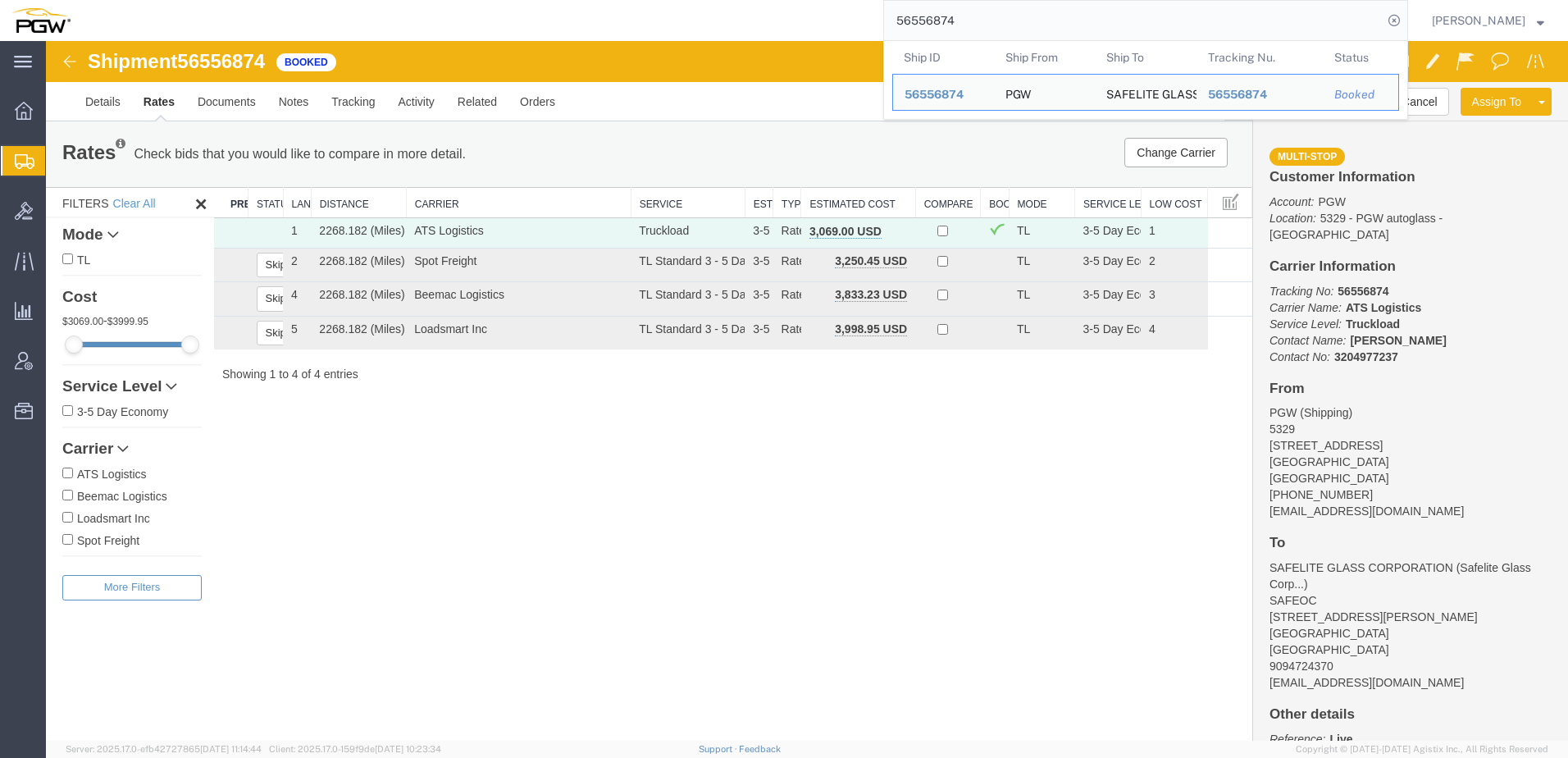
drag, startPoint x: 1052, startPoint y: 29, endPoint x: 375, endPoint y: 23, distance: 677.0
click at [372, 23] on div "56556874 Ship ID Ship From Ship To Tracking Nu. Status Ship ID 56556874 Ship Fr…" at bounding box center [745, 20] width 1326 height 41
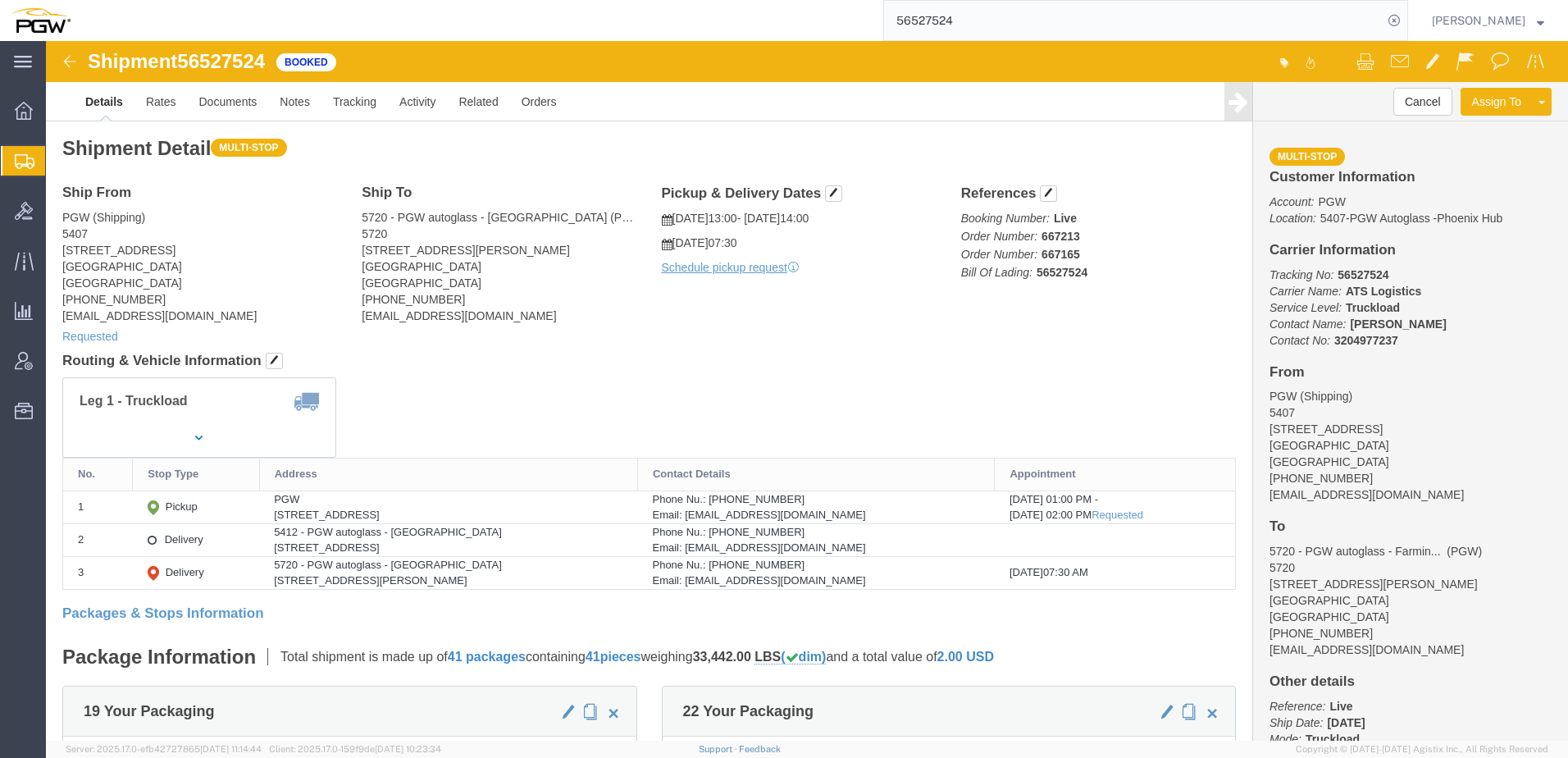
drag, startPoint x: 992, startPoint y: 21, endPoint x: 739, endPoint y: 18, distance: 253.0
click at [740, 18] on div "56527524" at bounding box center [745, 20] width 1326 height 41
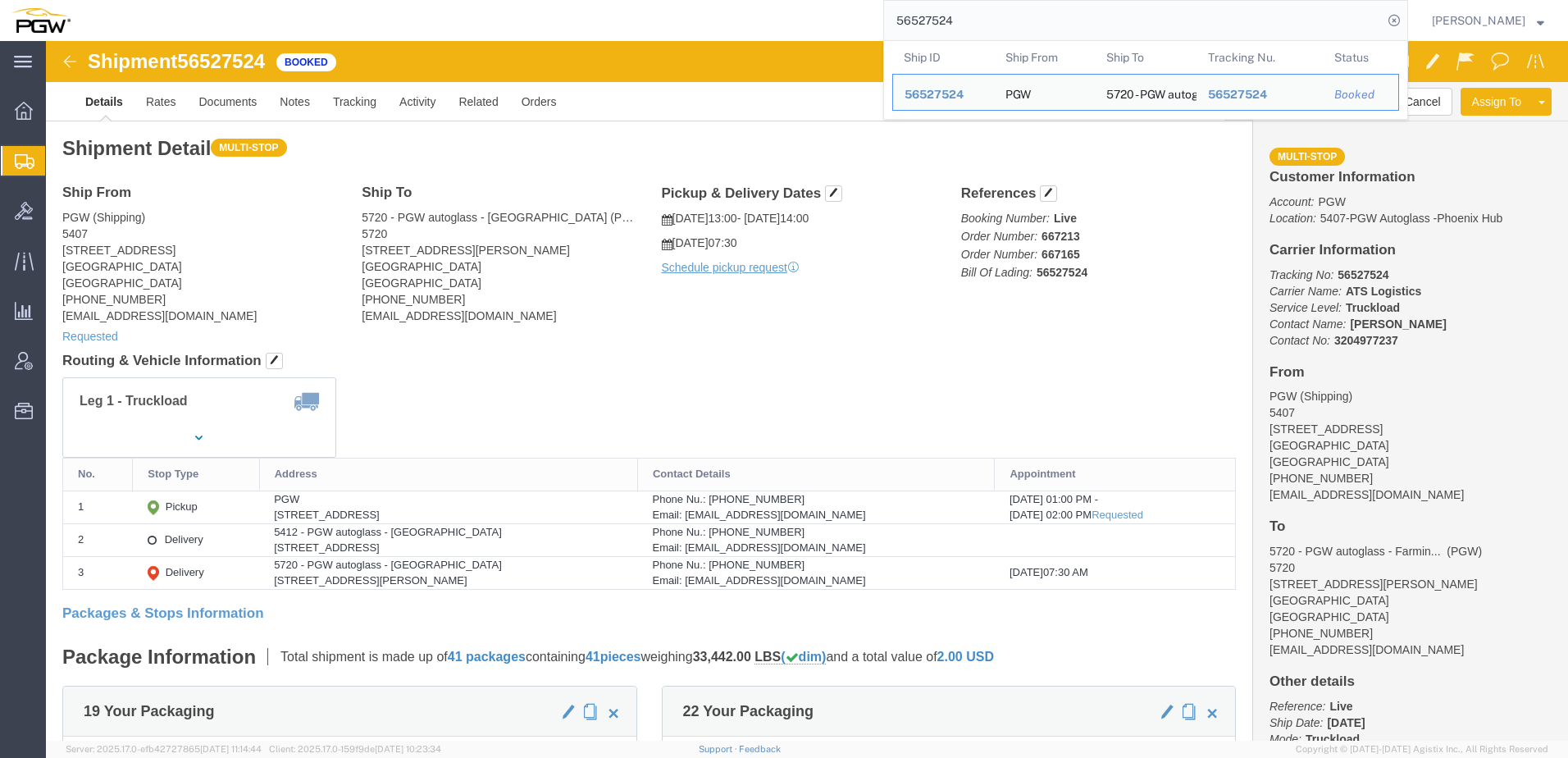
click div "Leg 1 - Truckload"
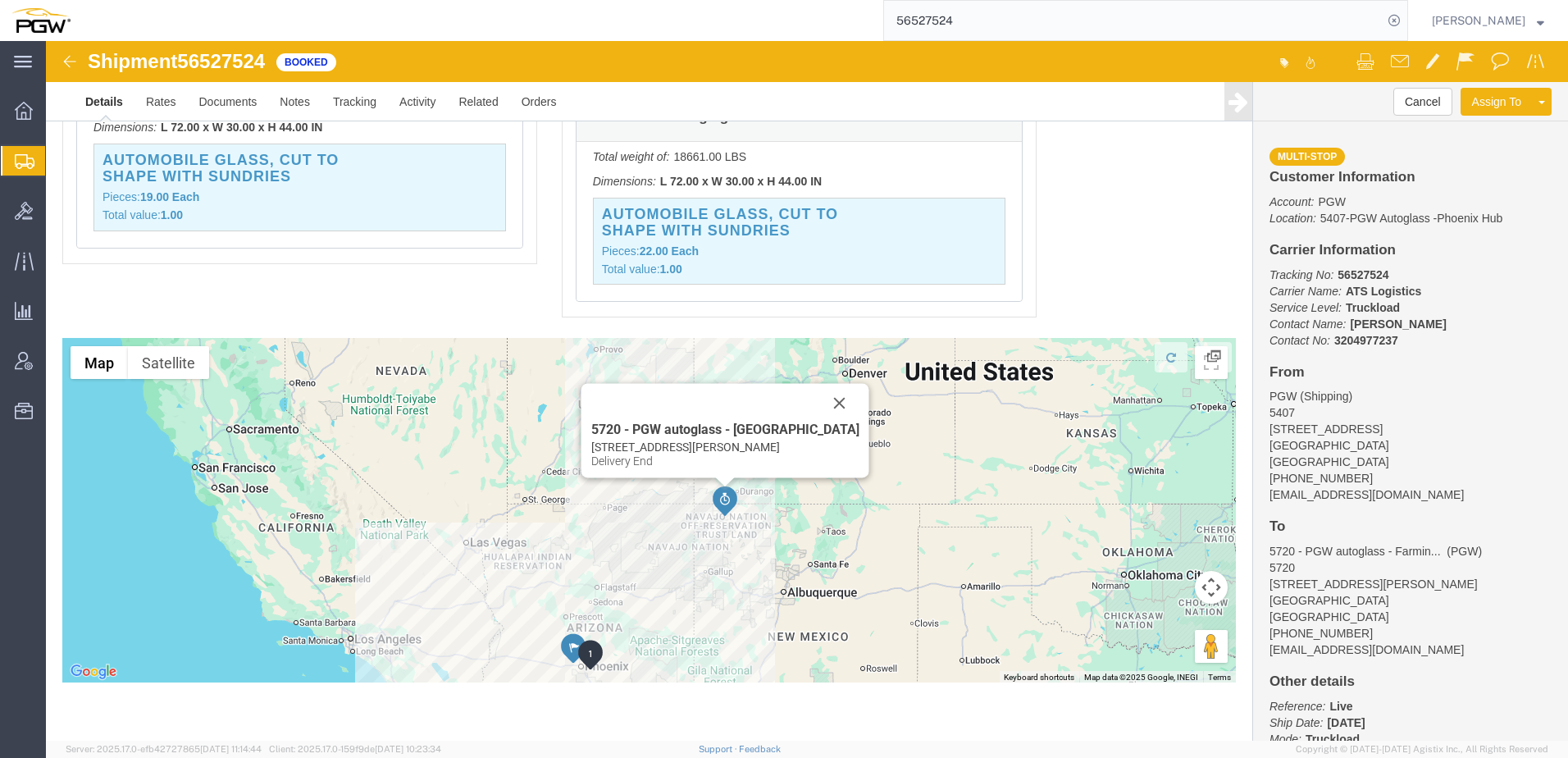
scroll to position [1506, 0]
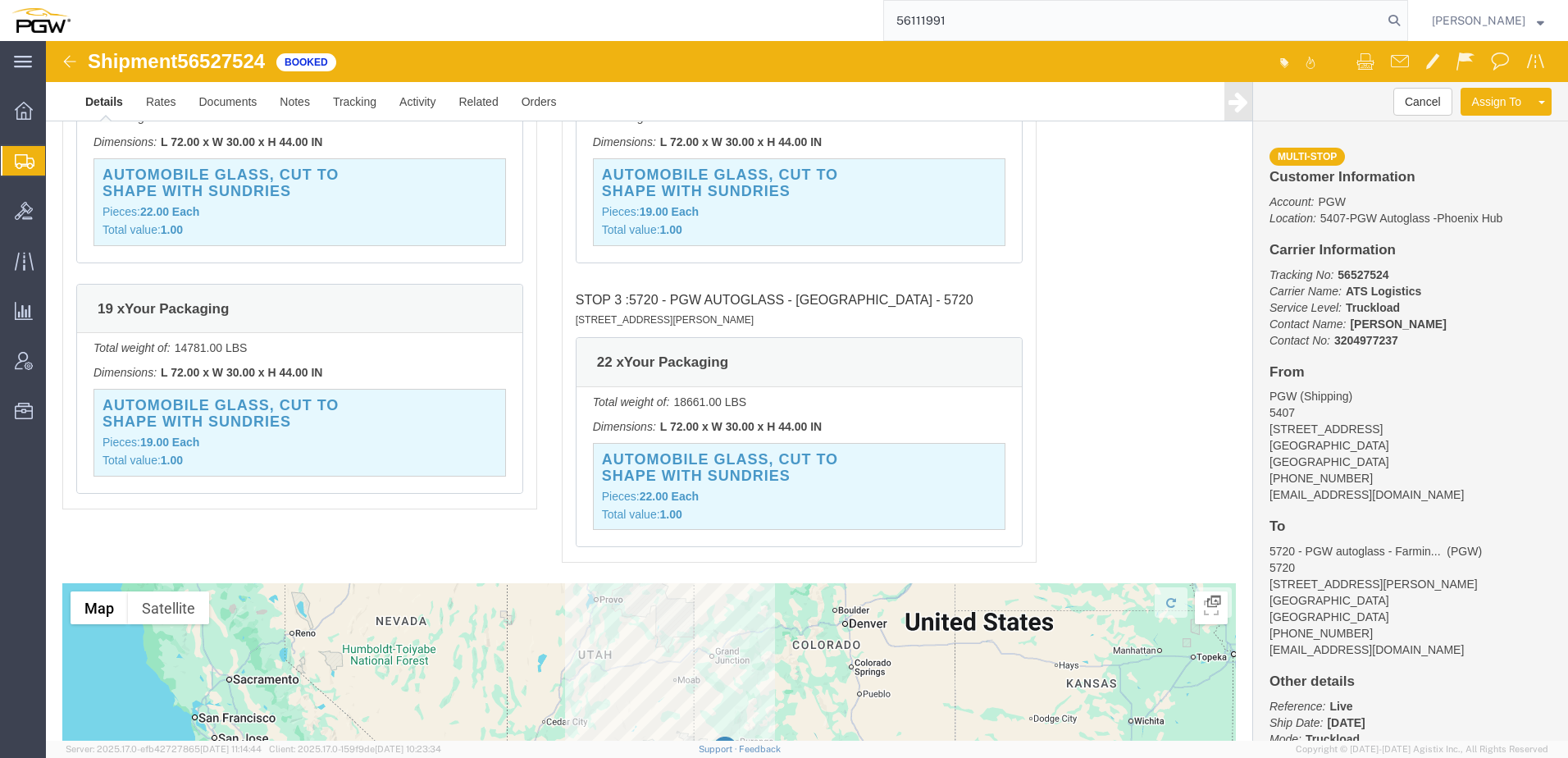
type input "56111991"
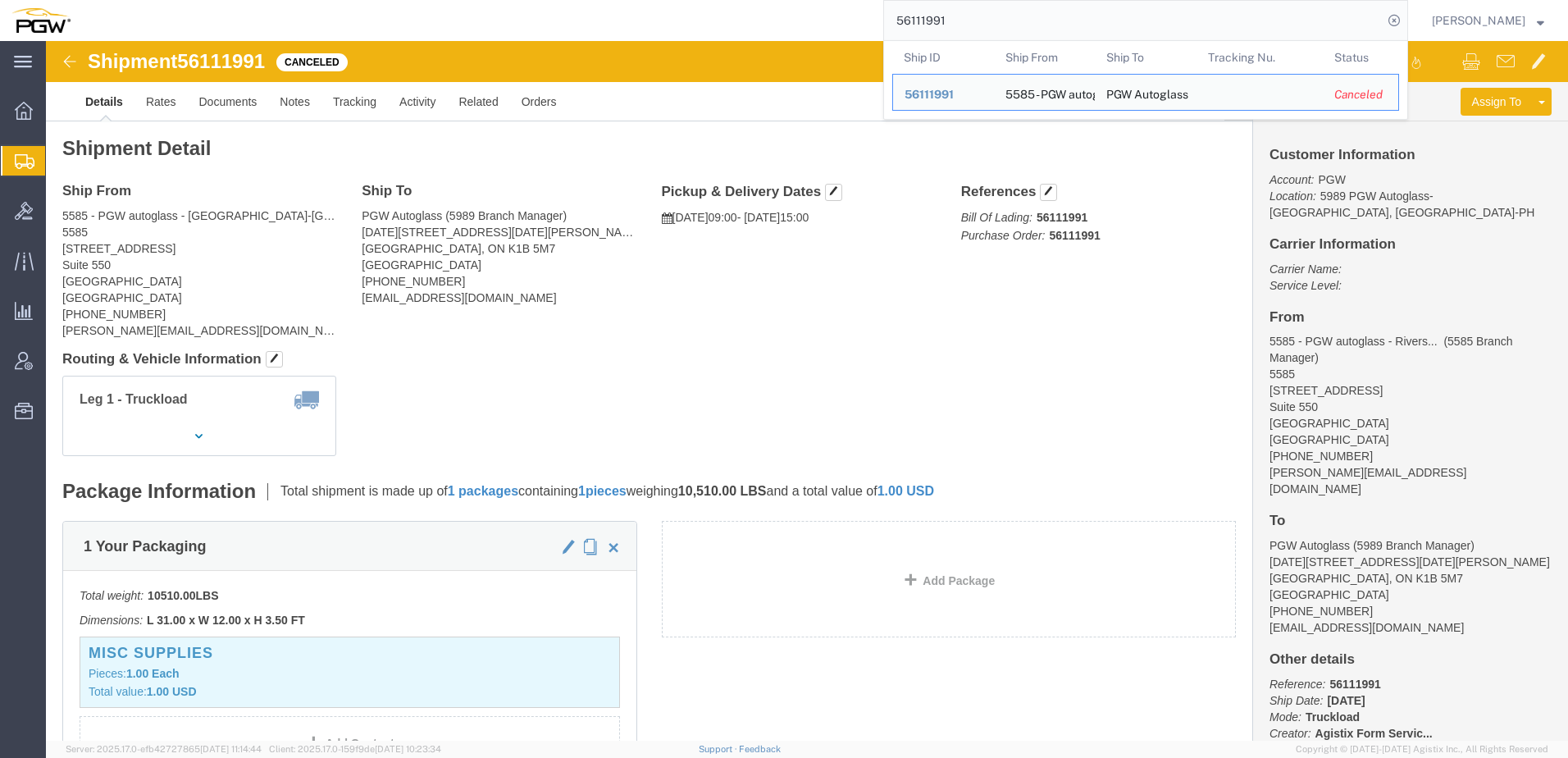
click div "Shipment Detail Ship From 5585 - PGW autoglass - [GEOGRAPHIC_DATA]-[GEOGRAPHIC_…"
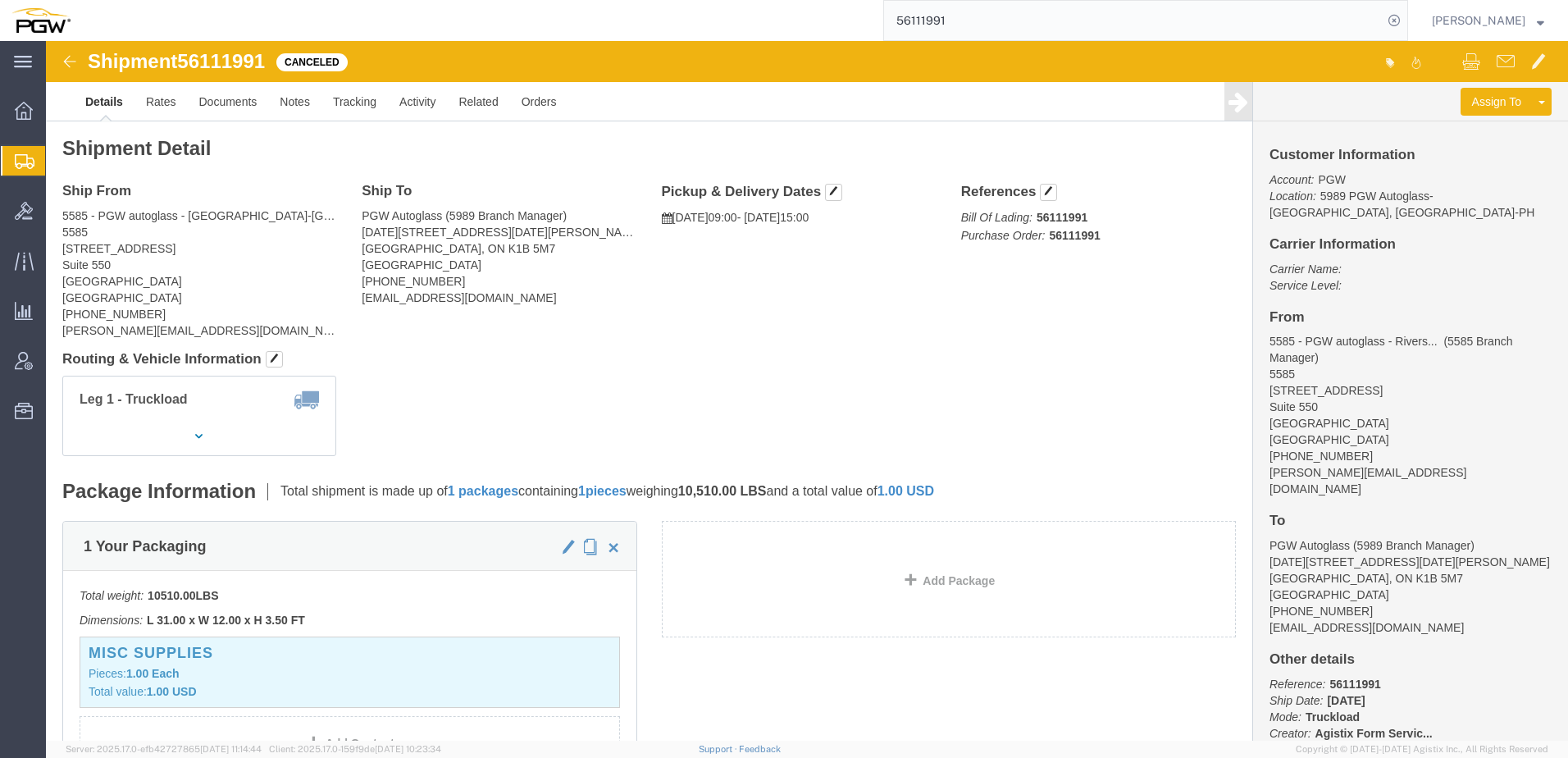
click div "Leg 1 - Truckload Vehicle 1: Flat Bed Number of trucks: 1"
drag, startPoint x: 139, startPoint y: 20, endPoint x: 223, endPoint y: 23, distance: 84.1
click div "Shipment 56111991 Canceled"
copy span "56111991"
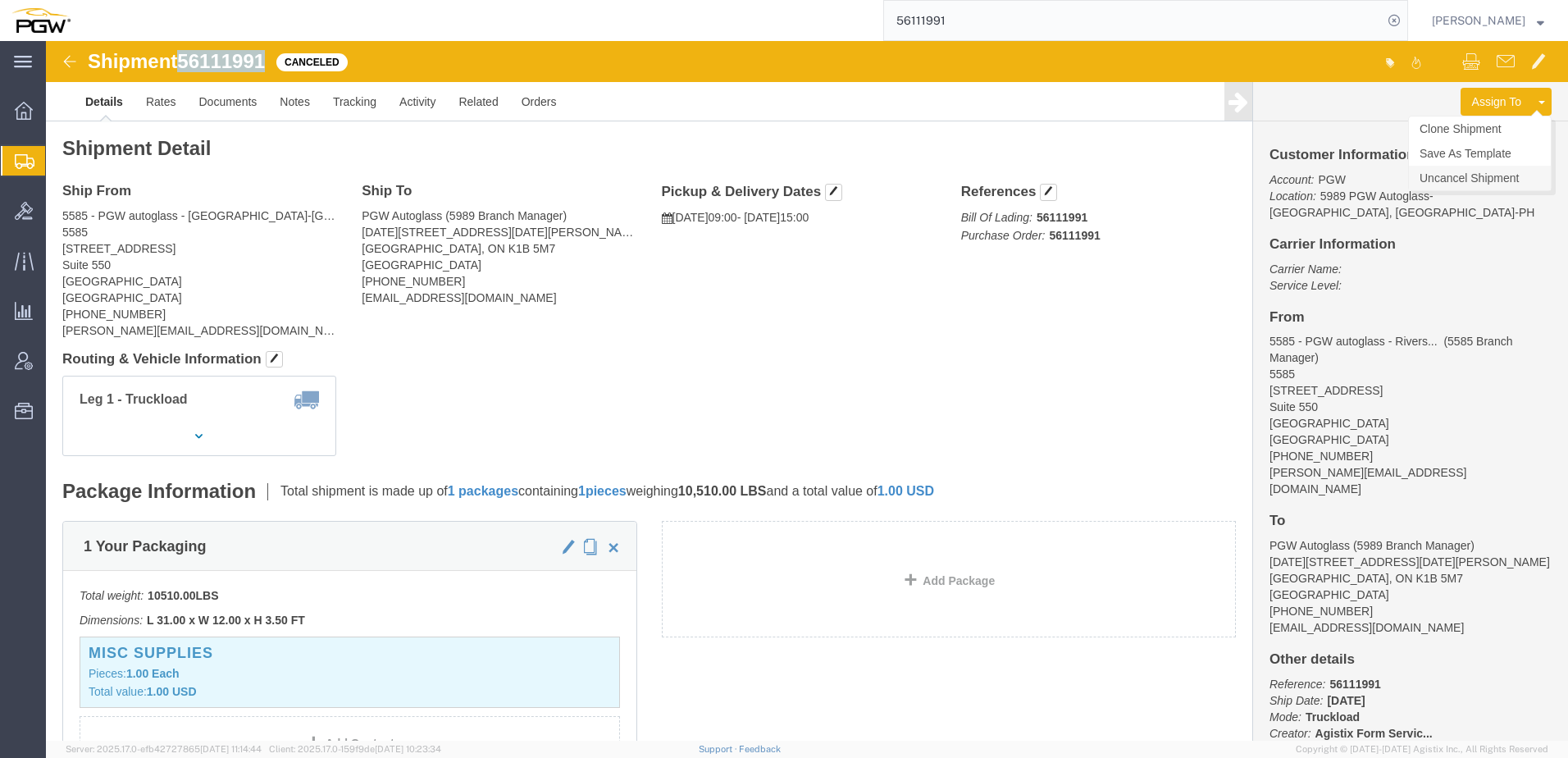
click link "Uncancel Shipment"
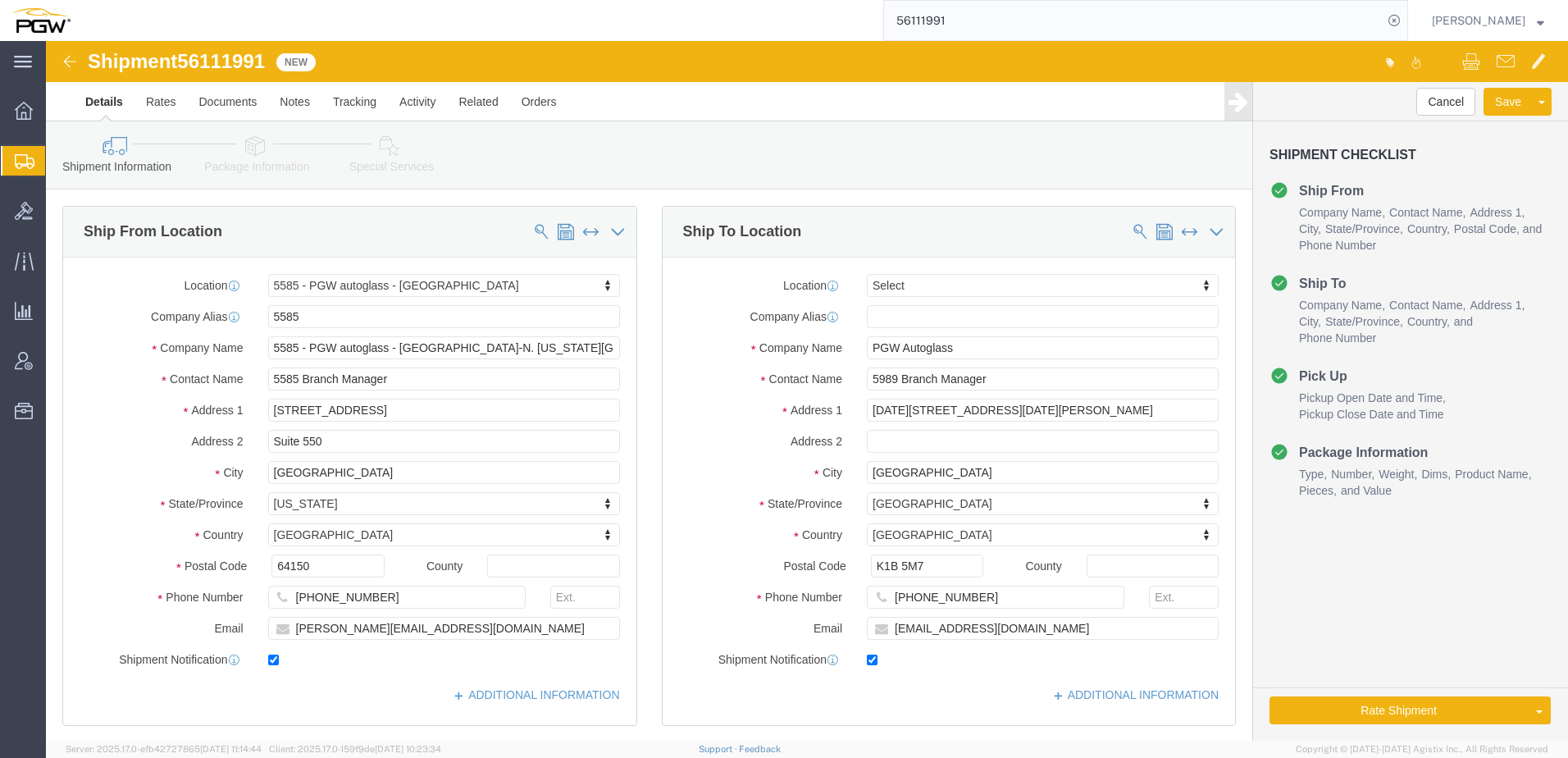
select select "28385"
select select
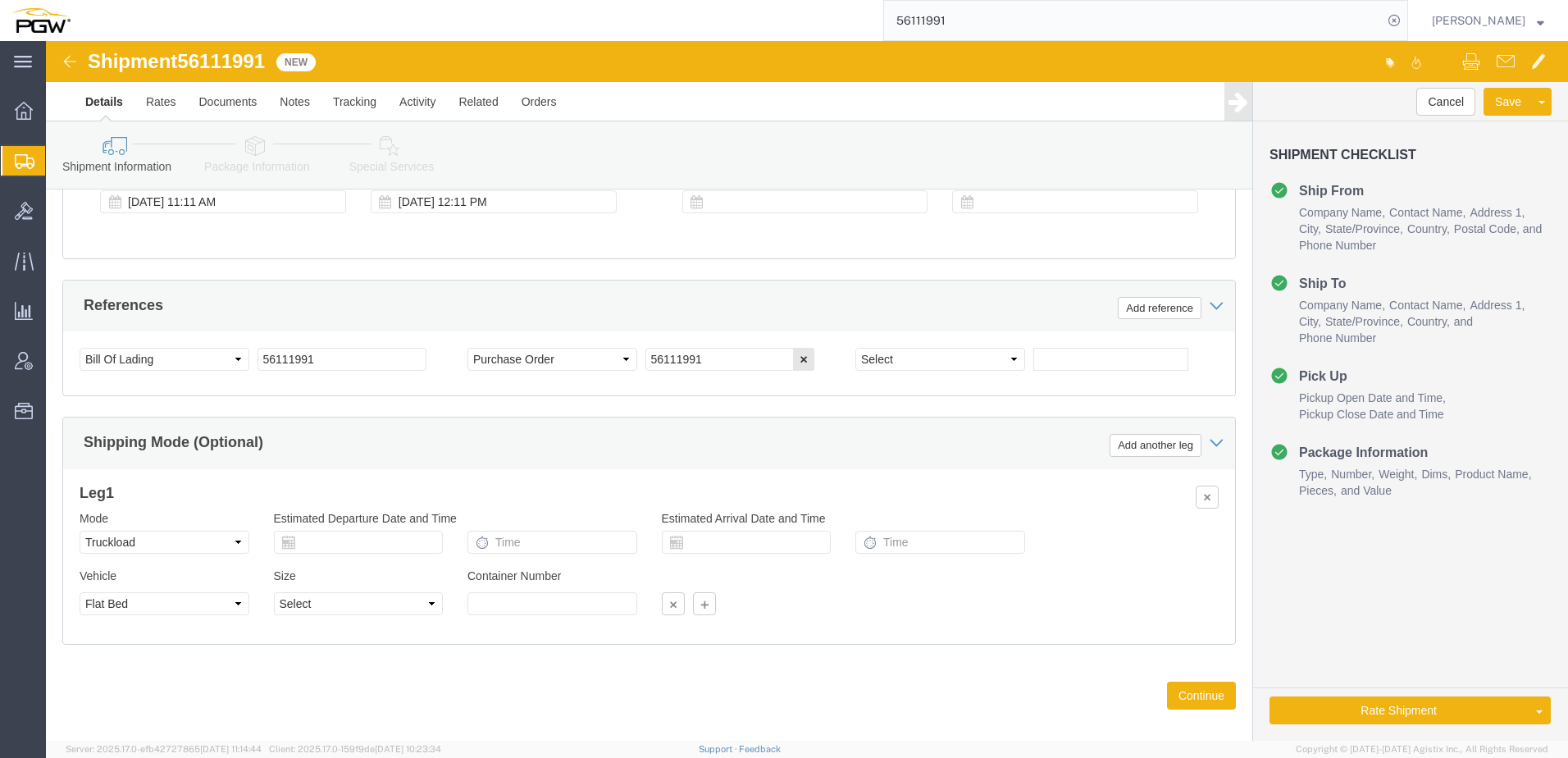
scroll to position [806, 0]
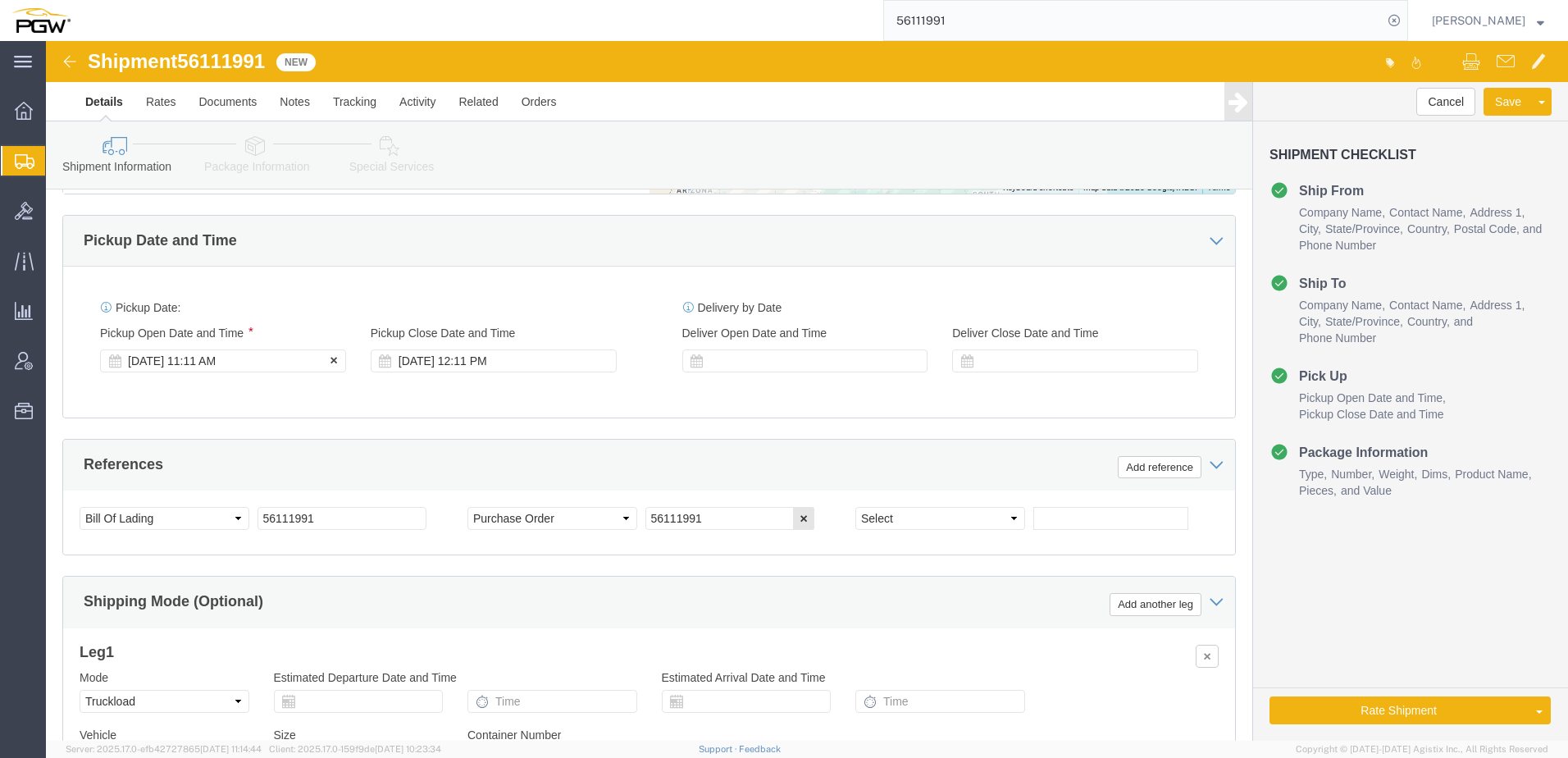
click div "[DATE] 11:11 AM"
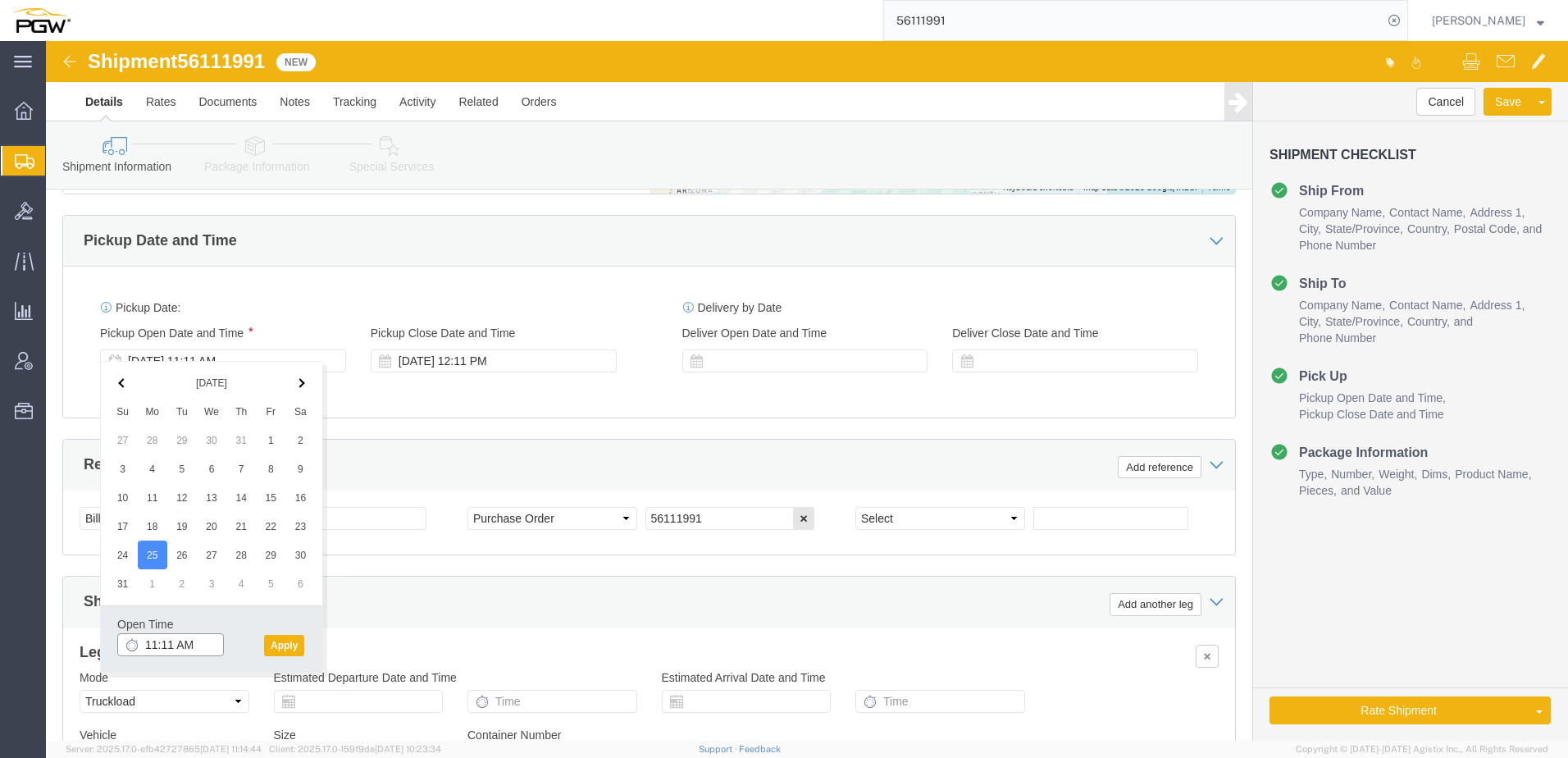
click input "11:11 AM"
type input "10:00 AM"
click button "Apply"
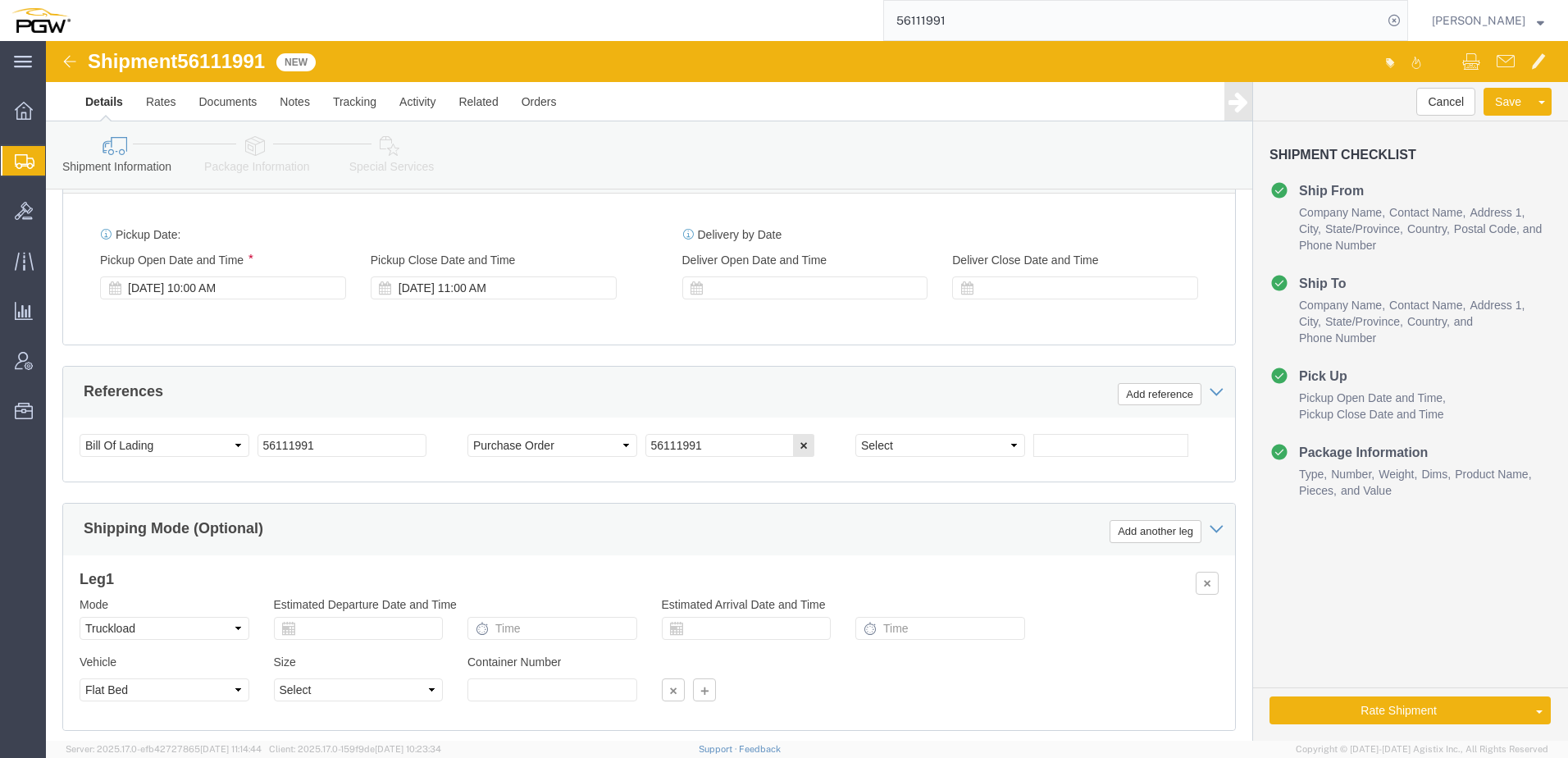
scroll to position [971, 0]
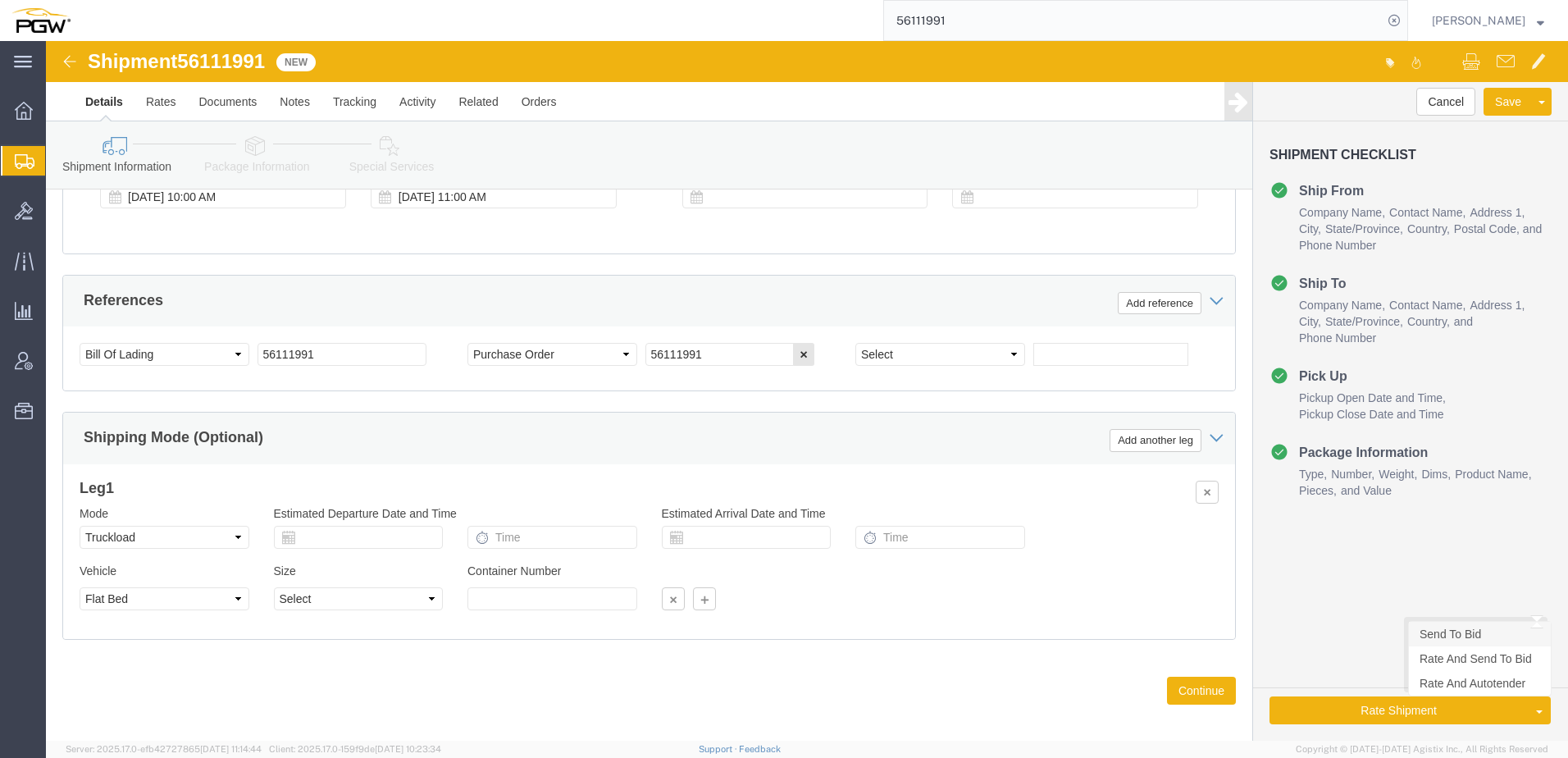
click link "Send To Bid"
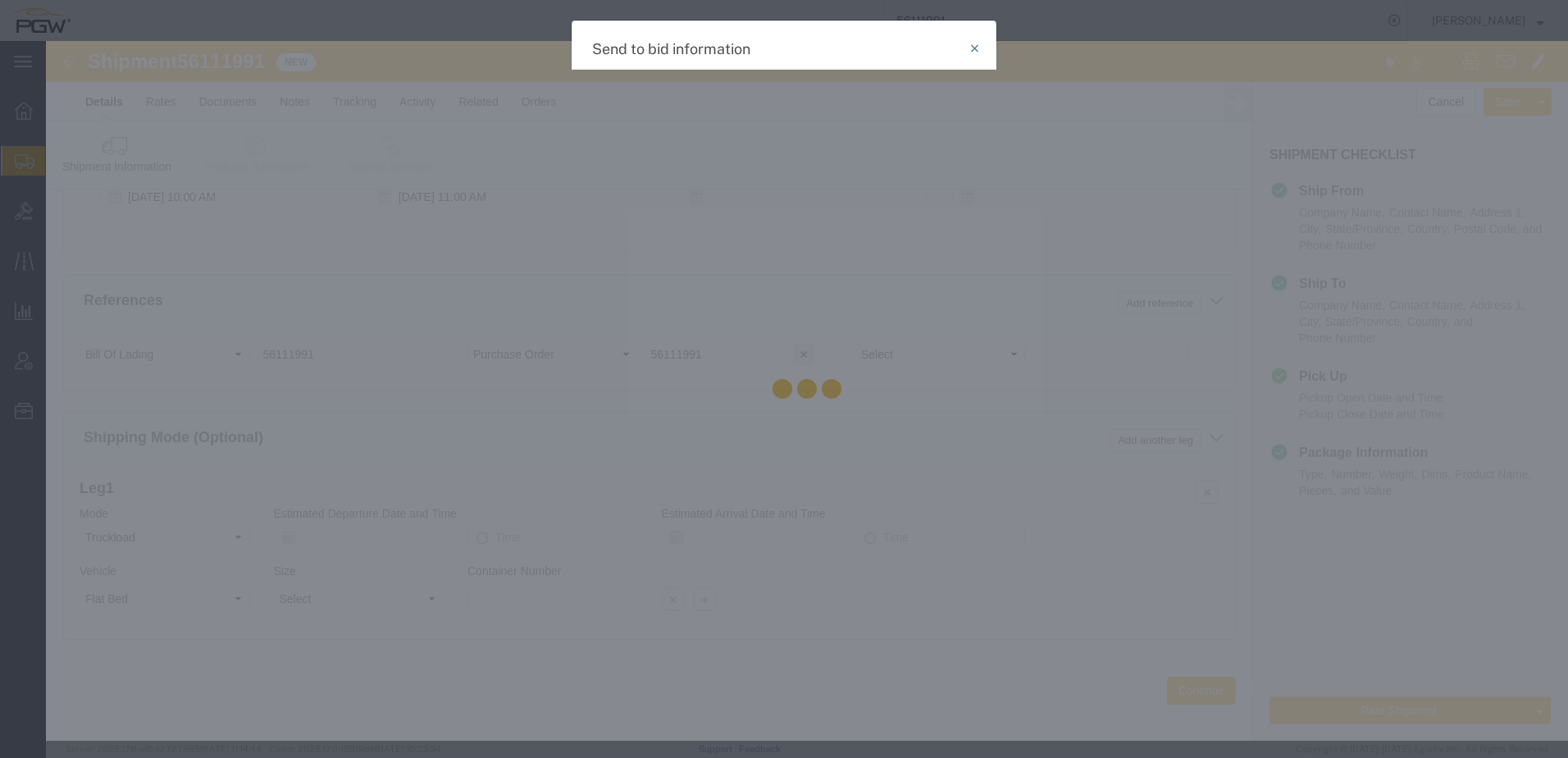
select select "TL"
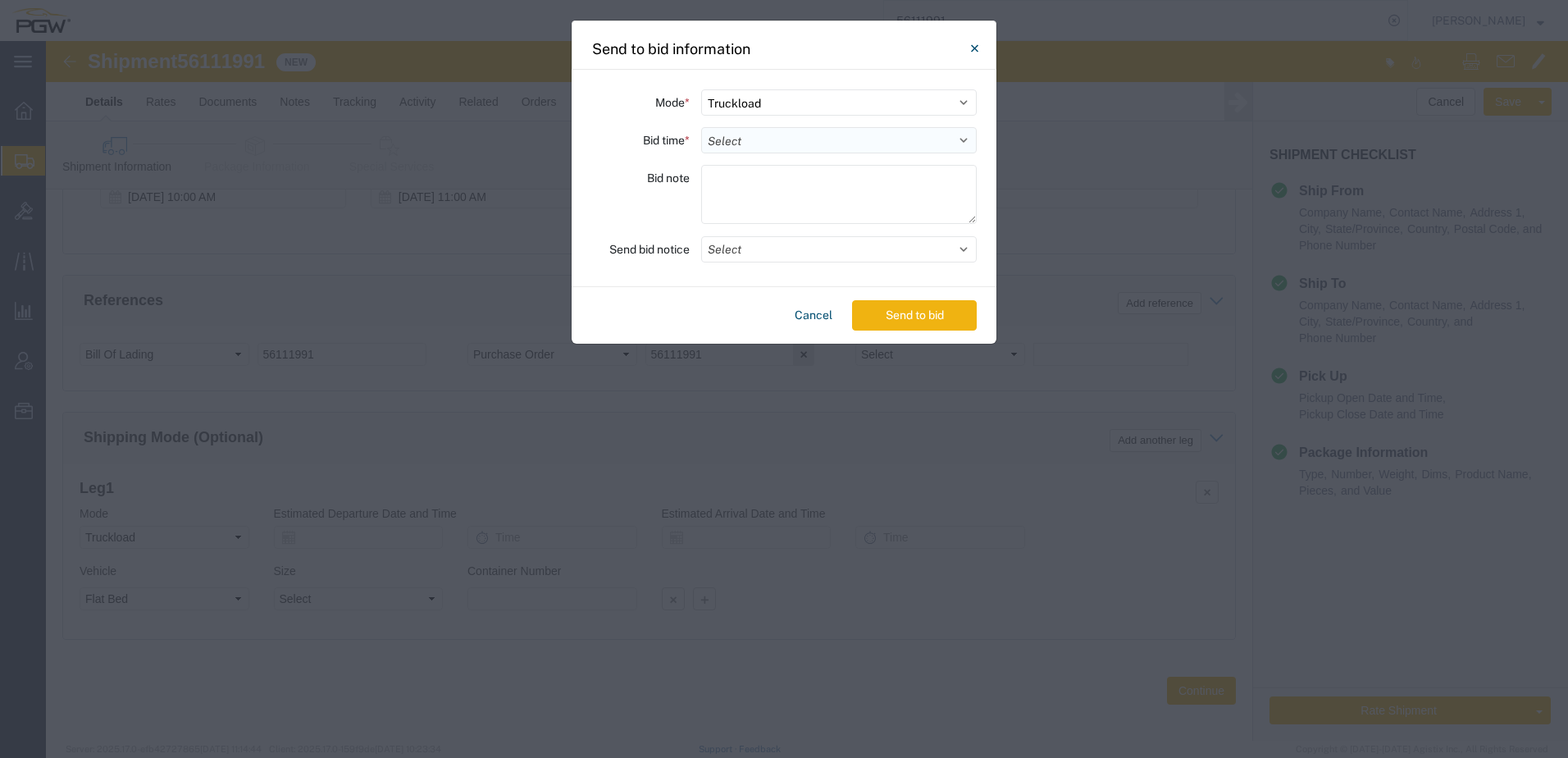
click at [782, 148] on select "Select 30 Min (Rush) 1 Hour (Rush) 2 Hours (Rush) 4 Hours (Rush) 8 Hours (Rush)…" at bounding box center [839, 140] width 276 height 26
select select "24"
click at [701, 127] on select "Select 30 Min (Rush) 1 Hour (Rush) 2 Hours (Rush) 4 Hours (Rush) 8 Hours (Rush)…" at bounding box center [839, 140] width 276 height 26
click at [752, 254] on button "Select" at bounding box center [839, 249] width 276 height 26
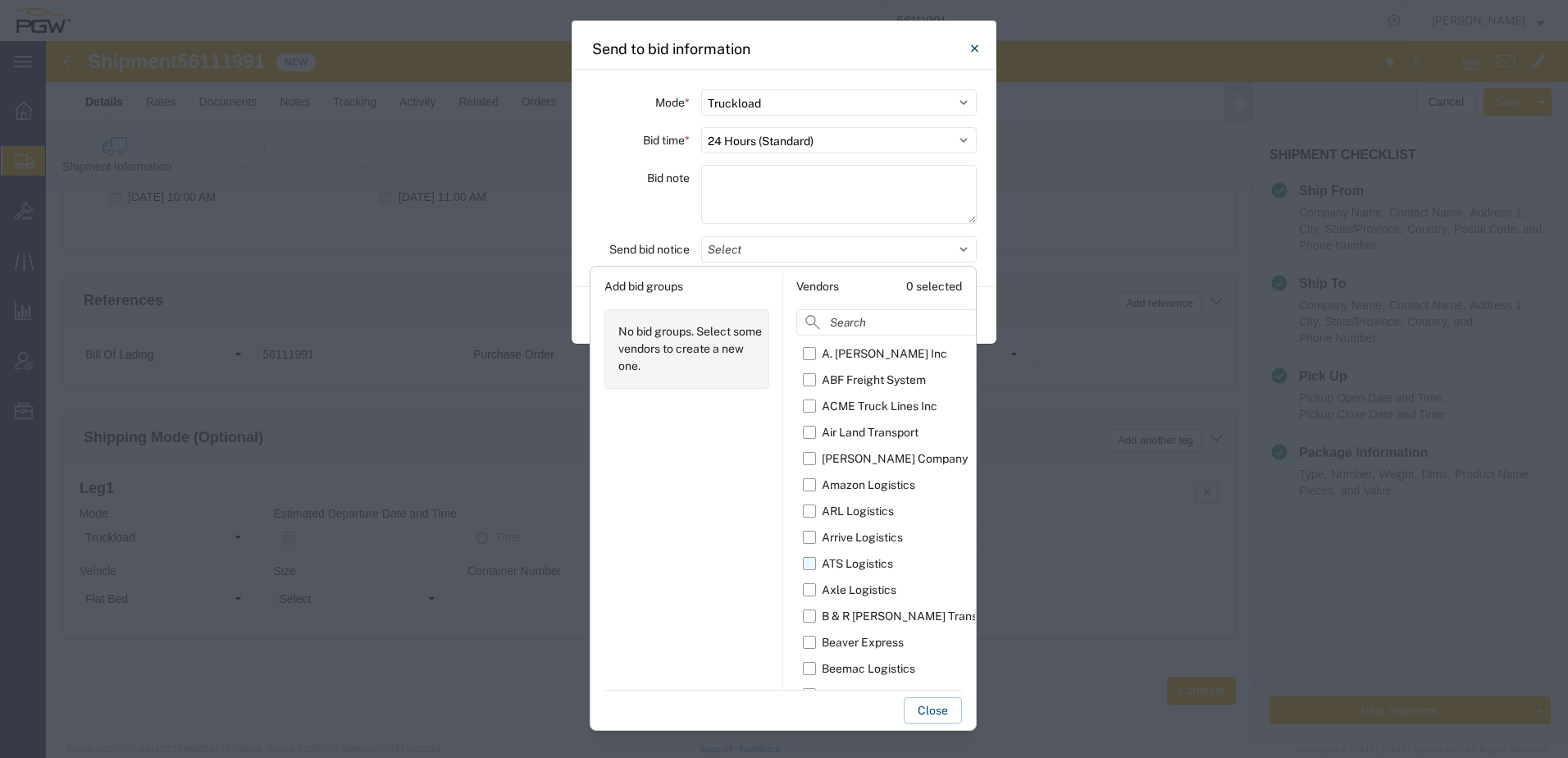
click at [811, 562] on label "ATS Logistics" at bounding box center [929, 563] width 253 height 26
click at [0, 0] on input "ATS Logistics" at bounding box center [0, 0] width 0 height 0
click at [768, 709] on div "Close" at bounding box center [783, 706] width 357 height 34
click at [931, 712] on button "Close" at bounding box center [932, 710] width 58 height 26
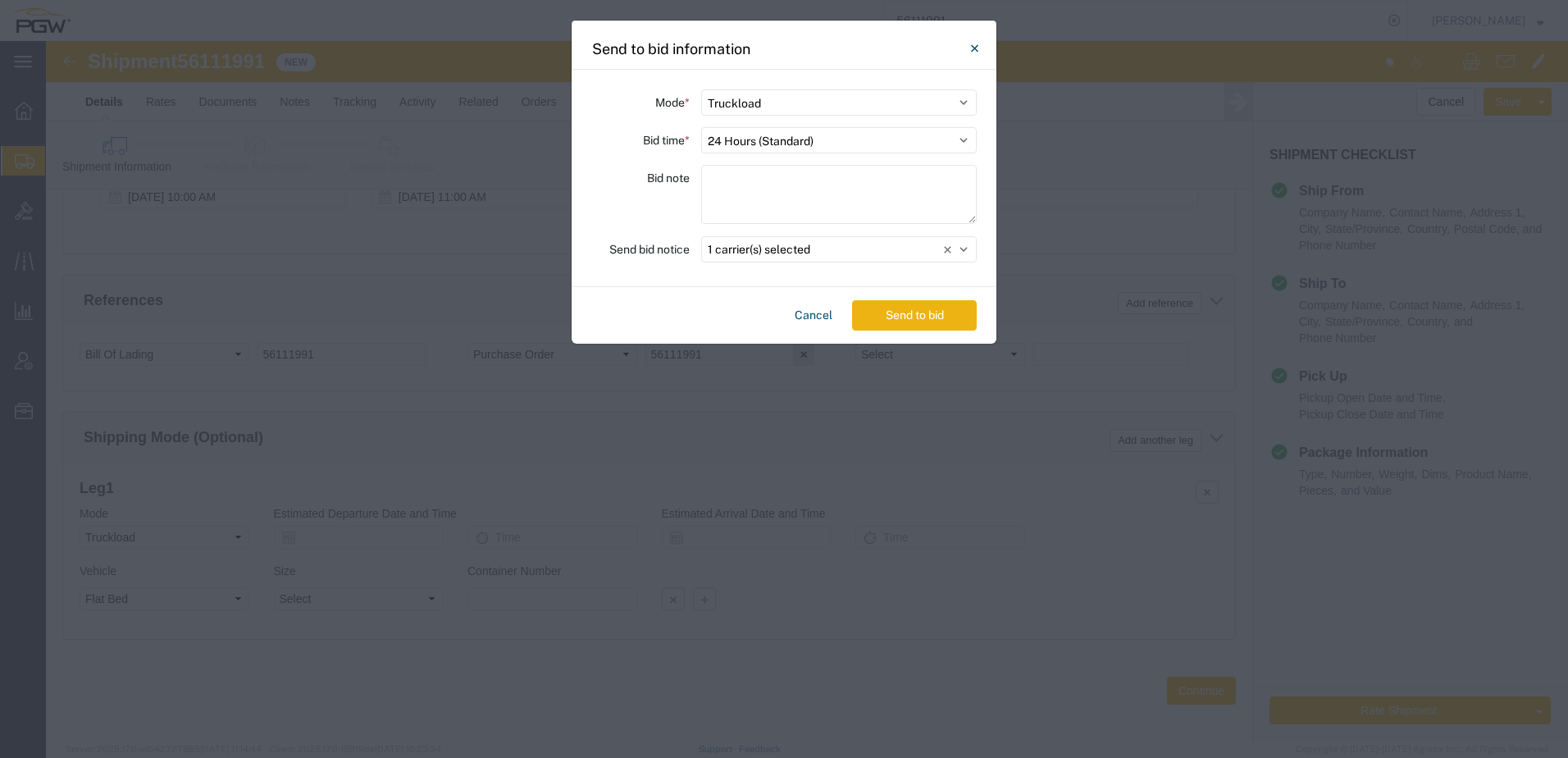
click at [952, 311] on button "Send to bid" at bounding box center [914, 315] width 125 height 30
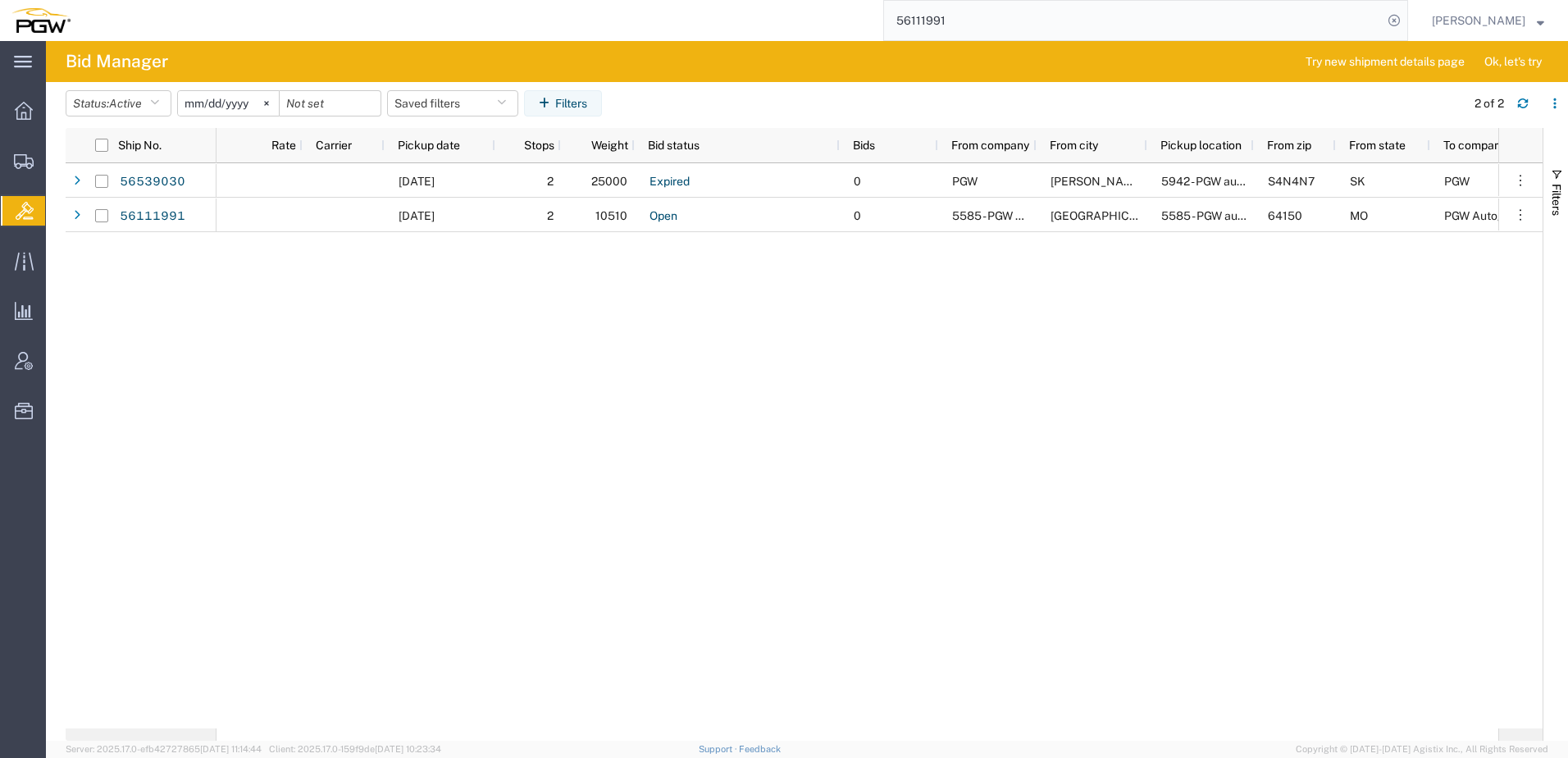
click at [607, 500] on div "[DATE] 2 25000 Expired 0 PGW [GEOGRAPHIC_DATA] 5942 - PGW autoglass - [GEOGRAPH…" at bounding box center [857, 446] width 1282 height 565
